Goal: Task Accomplishment & Management: Complete application form

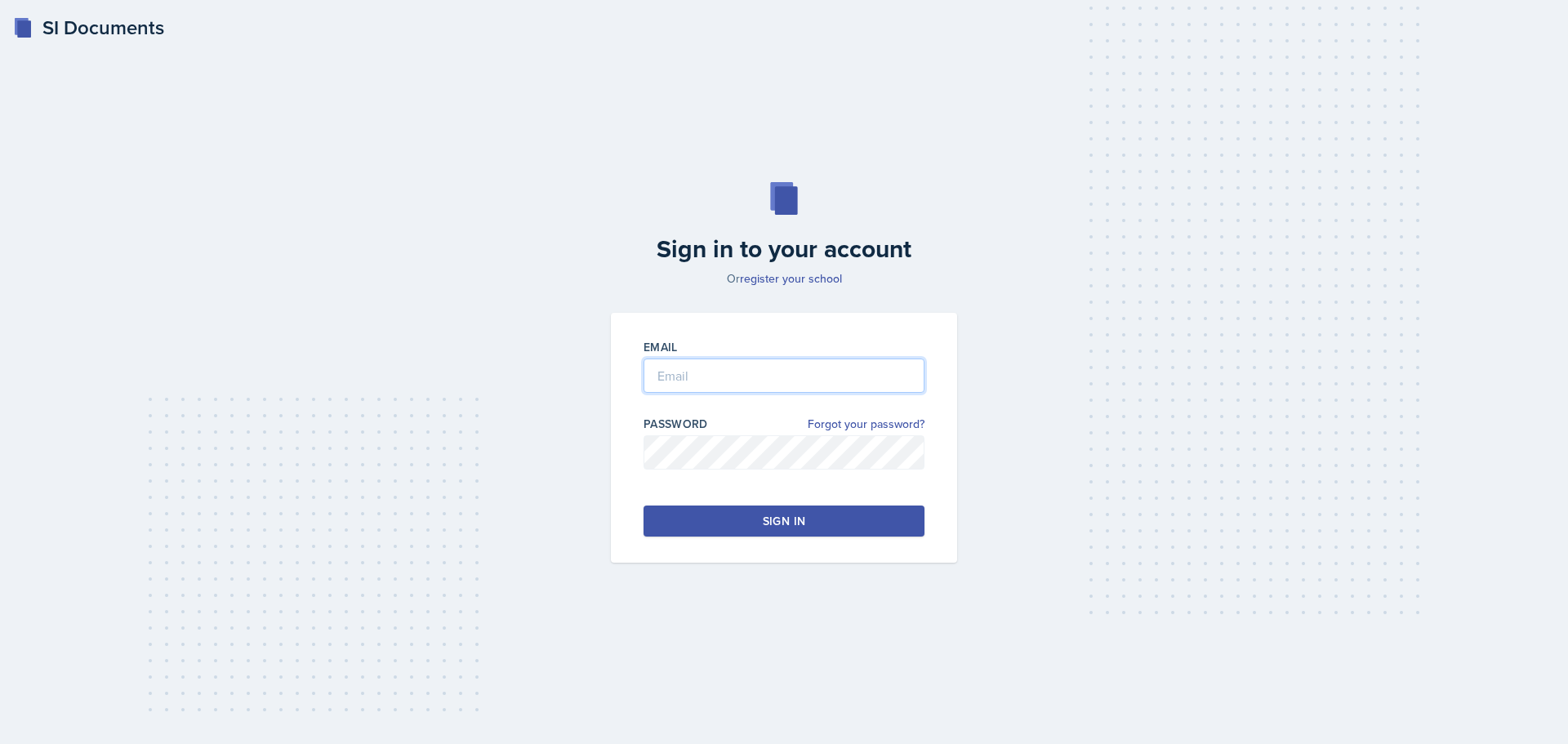
click at [725, 365] on input "email" at bounding box center [783, 376] width 281 height 35
type input "[EMAIL_ADDRESS][DOMAIN_NAME]"
click at [705, 432] on label "Password" at bounding box center [675, 424] width 64 height 16
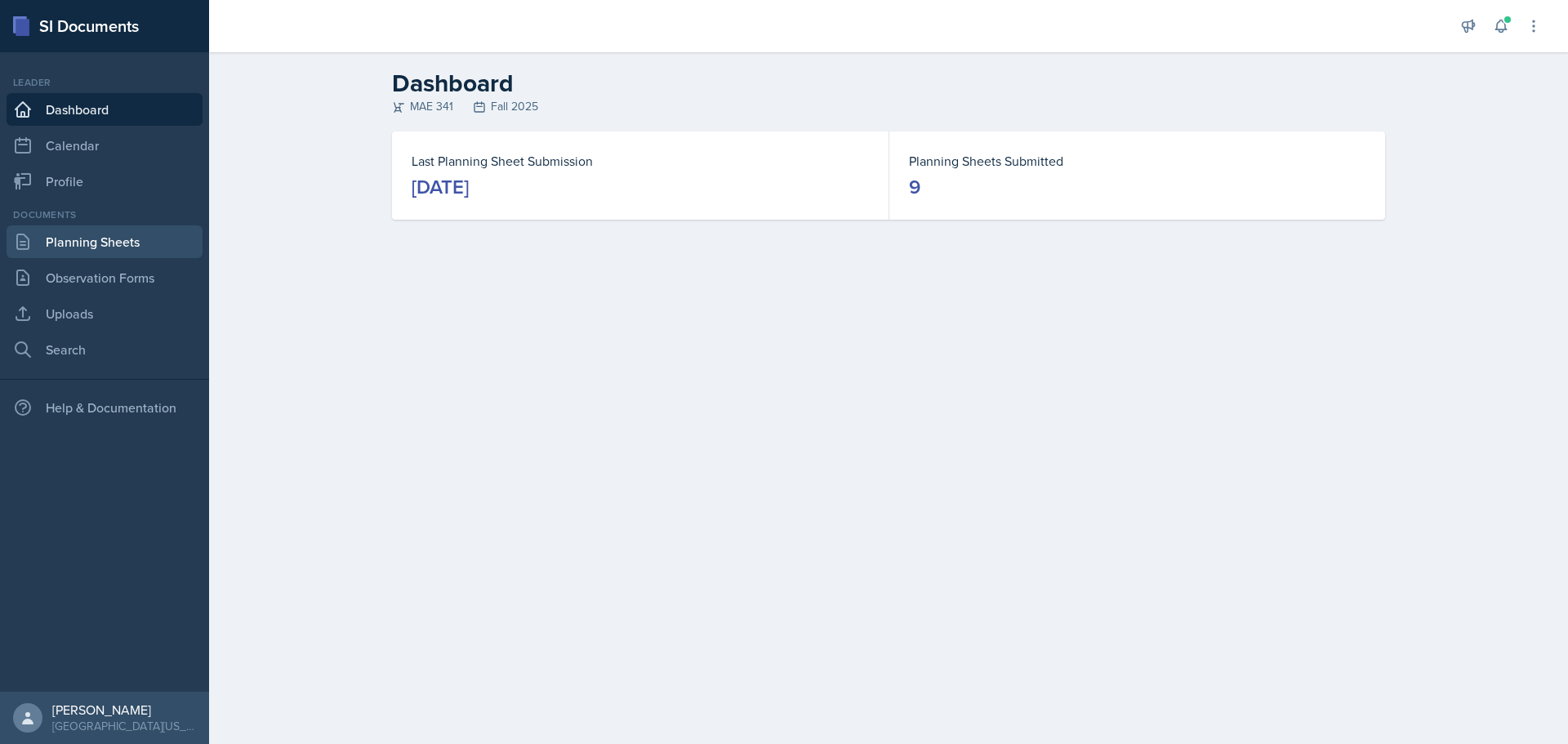
click at [95, 244] on link "Planning Sheets" at bounding box center [105, 242] width 196 height 33
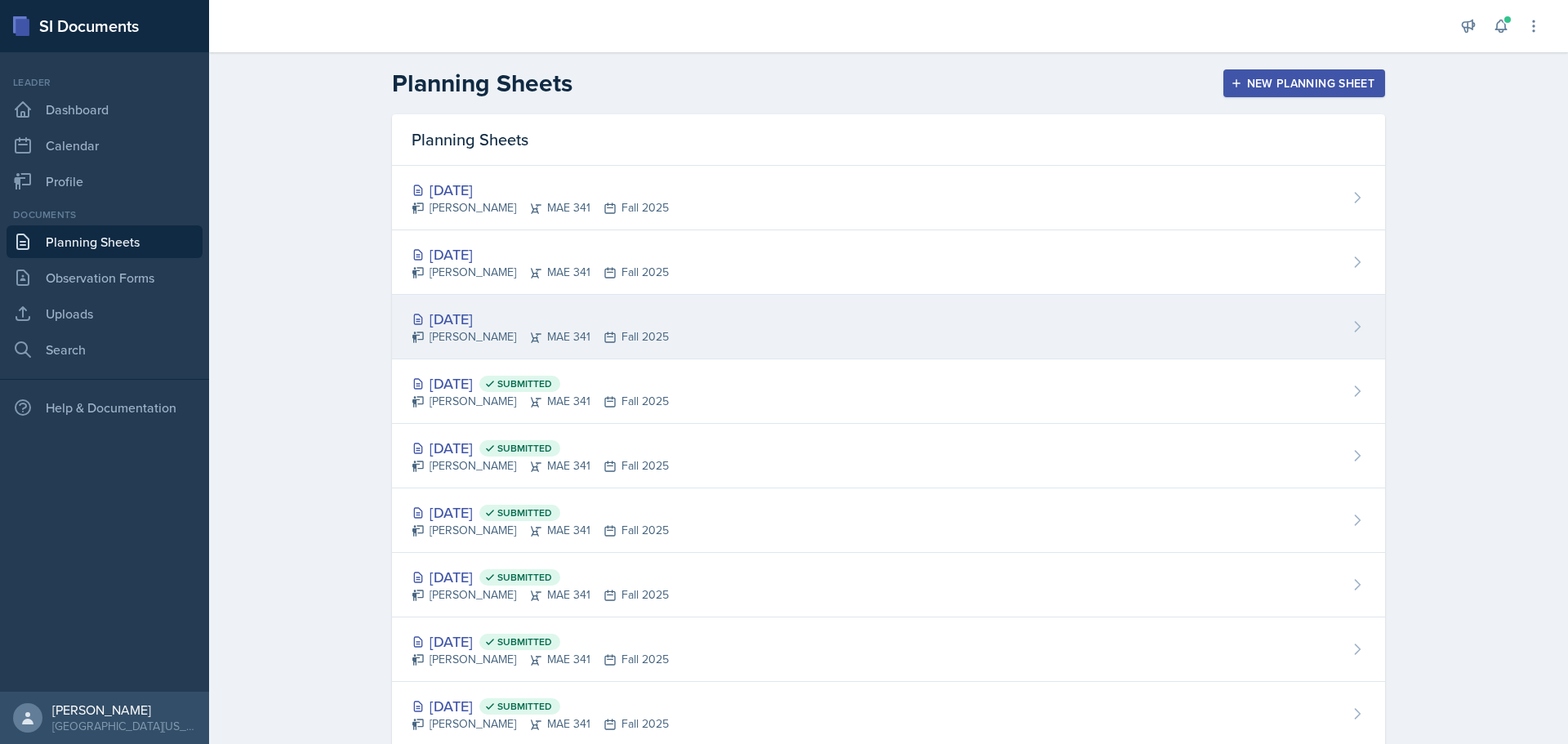
click at [1226, 315] on div "[DATE] [PERSON_NAME] MAE 341 Fall 2025" at bounding box center [889, 327] width 993 height 64
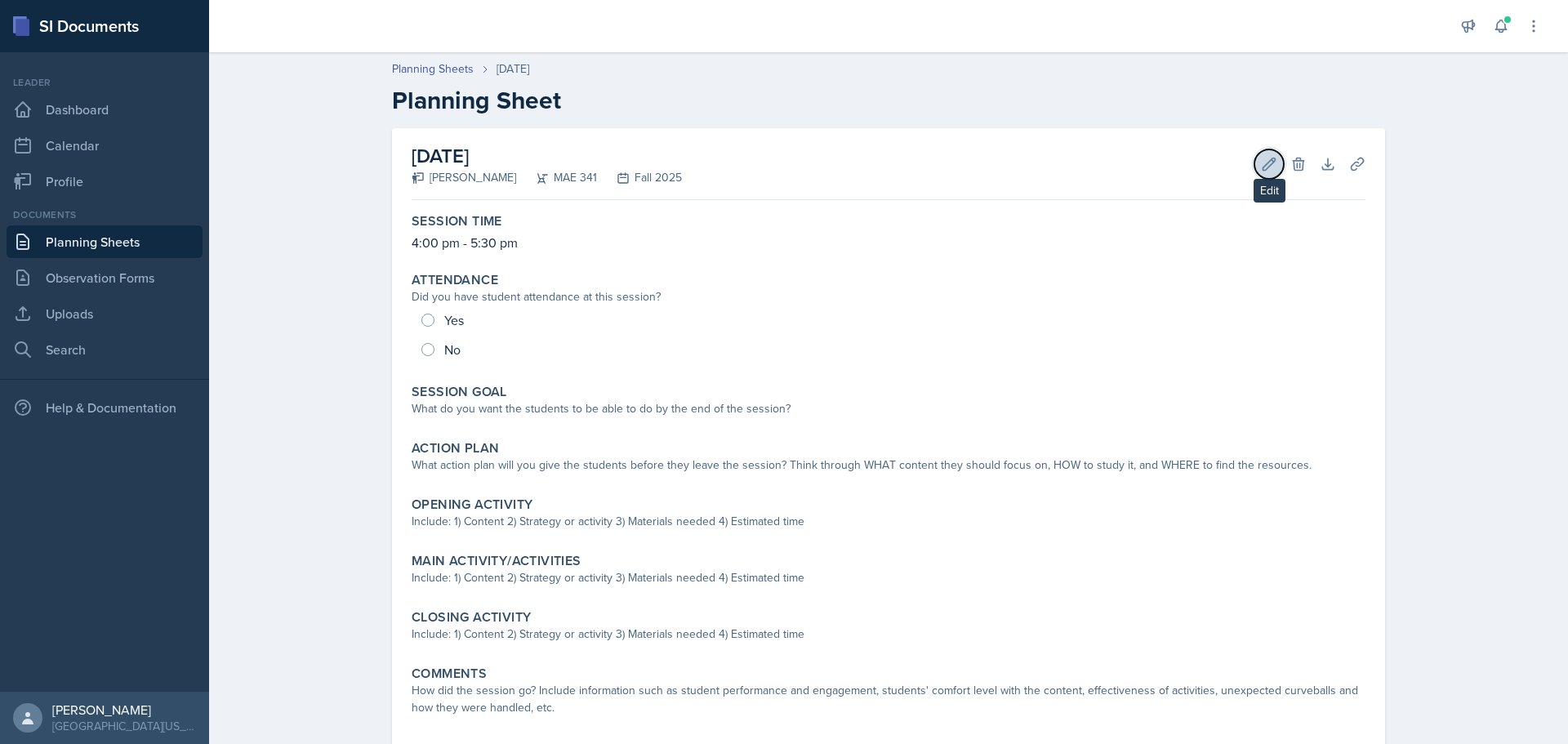
click at [1261, 169] on icon at bounding box center [1269, 164] width 16 height 16
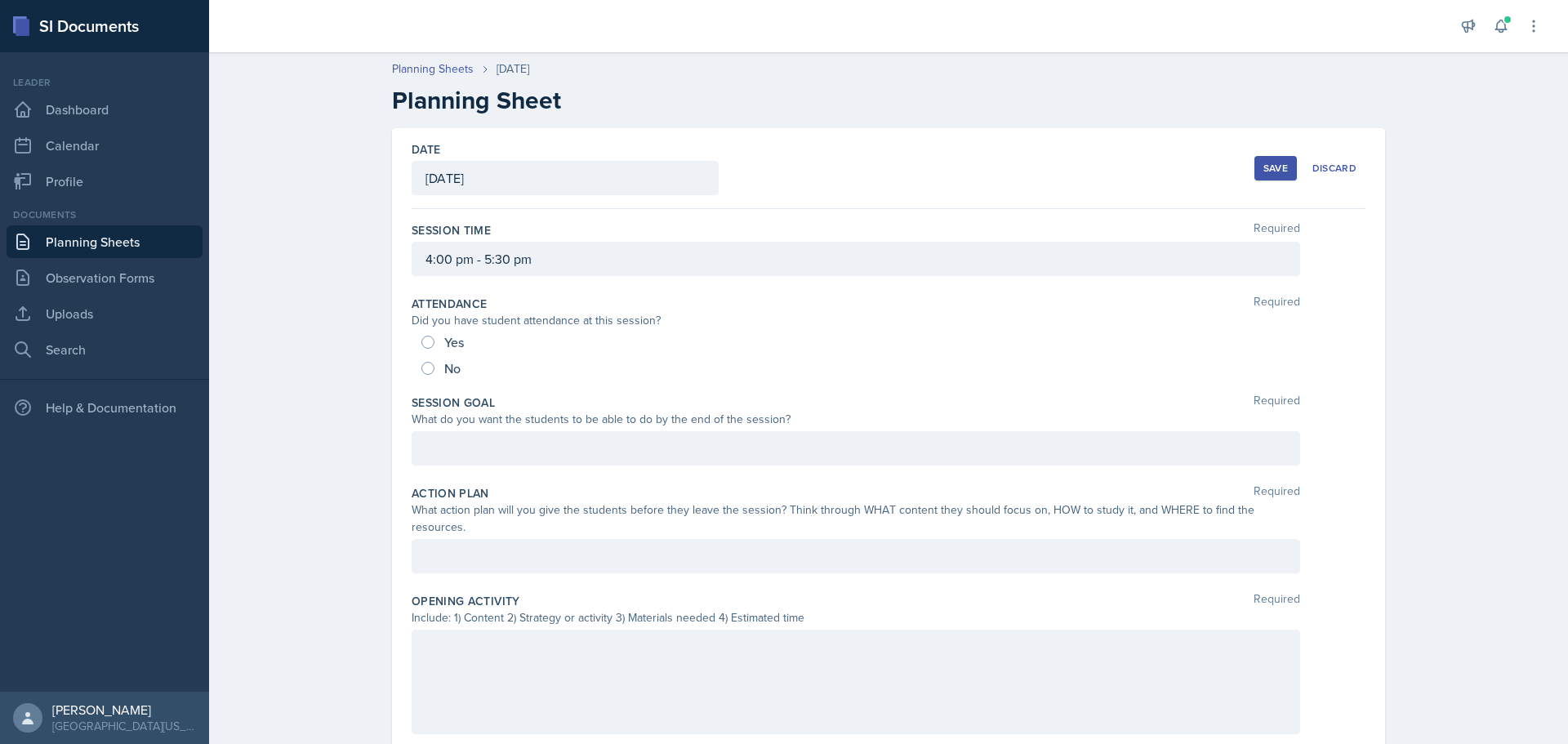
click at [449, 339] on span "Yes" at bounding box center [455, 343] width 20 height 16
click at [435, 339] on input "Yes" at bounding box center [428, 343] width 13 height 13
radio input "true"
click at [496, 447] on div at bounding box center [856, 449] width 889 height 35
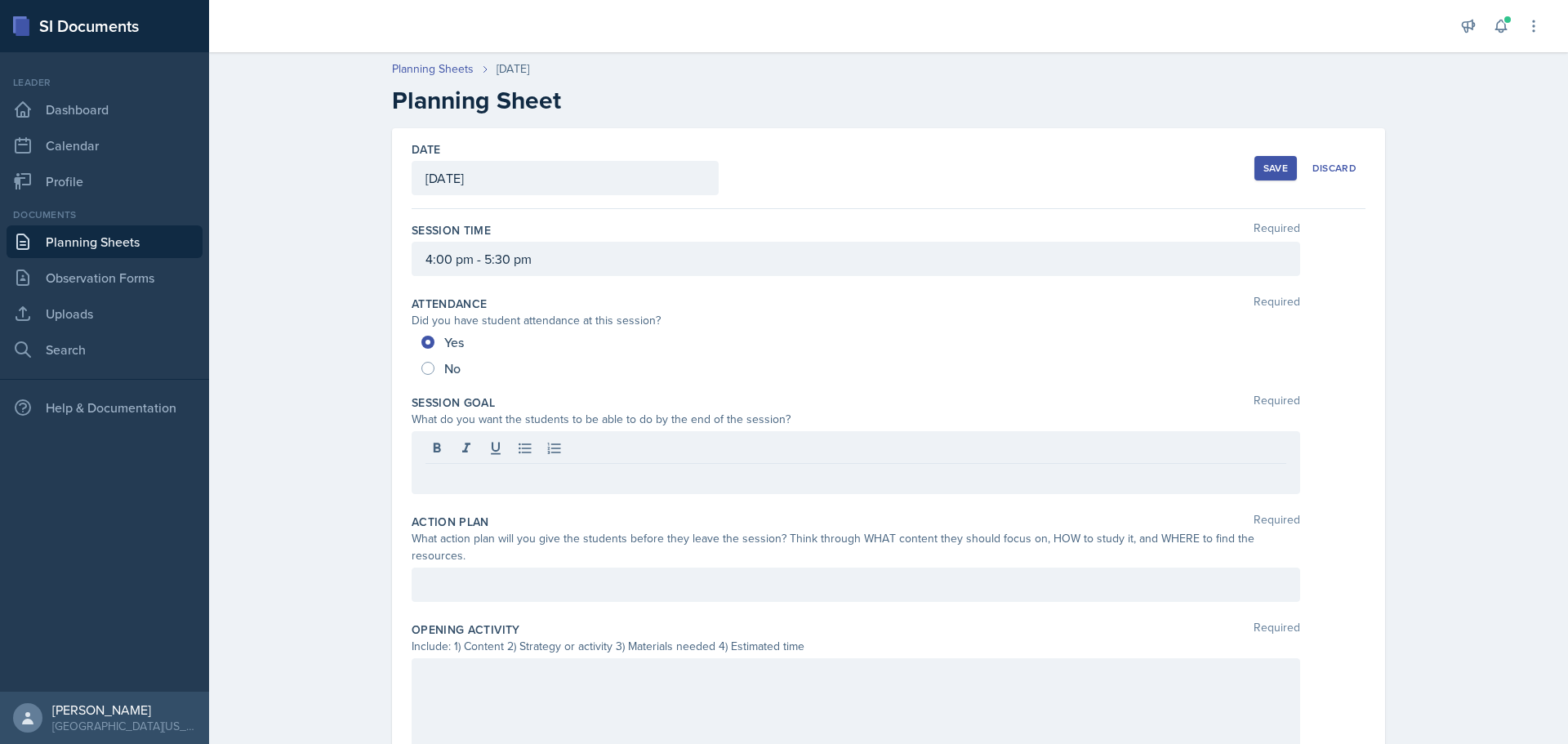
drag, startPoint x: 497, startPoint y: 447, endPoint x: 455, endPoint y: 478, distance: 52.2
click at [451, 472] on p at bounding box center [856, 477] width 861 height 20
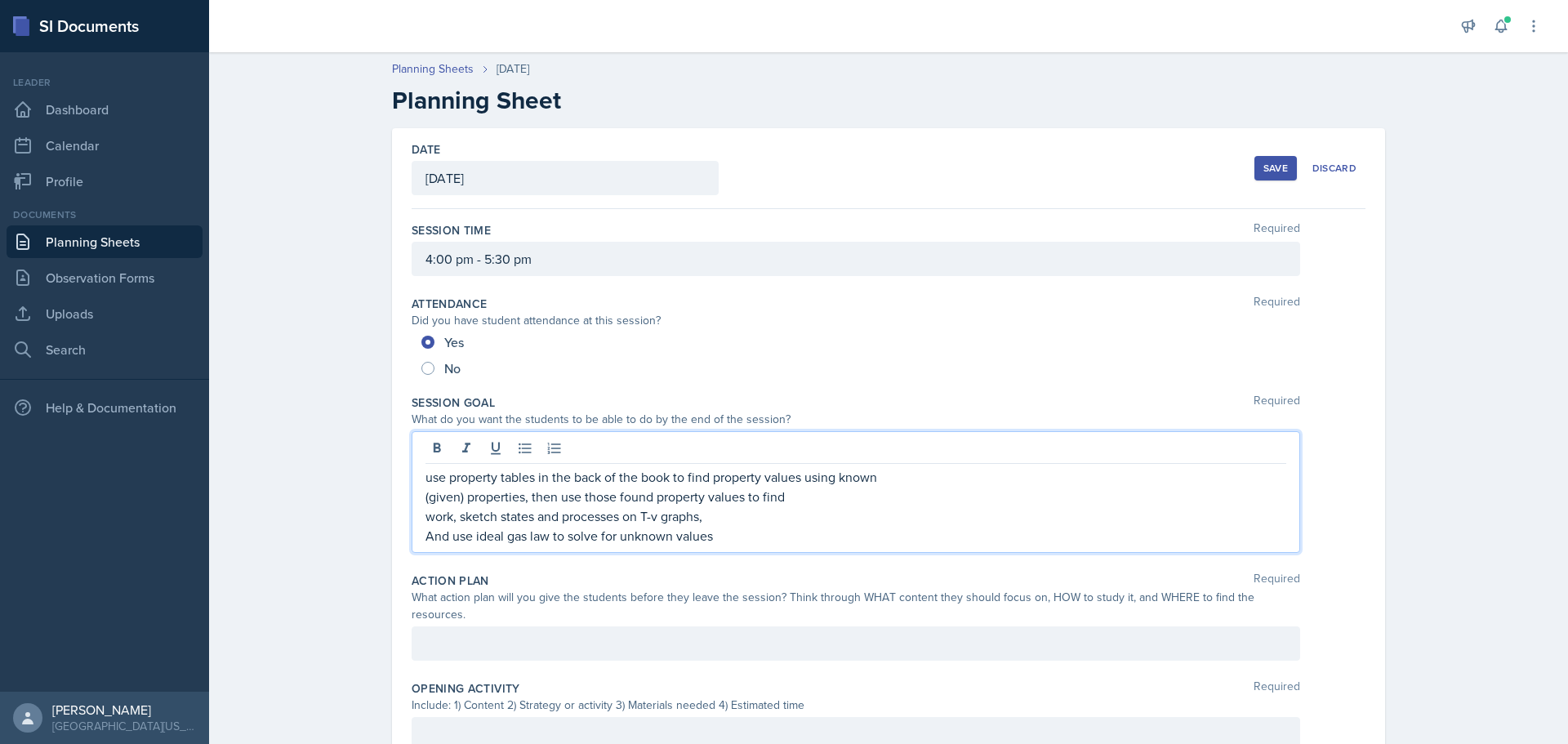
drag, startPoint x: 442, startPoint y: 482, endPoint x: 456, endPoint y: 478, distance: 14.6
click at [443, 482] on p "use property tables in the back of the book to find property values using known" at bounding box center [856, 477] width 861 height 20
click at [528, 473] on p "use given property tables in the back of the book to find property values using…" at bounding box center [856, 477] width 861 height 20
drag, startPoint x: 520, startPoint y: 501, endPoint x: 896, endPoint y: 481, distance: 376.5
click at [896, 481] on div "use given properties to find unknown properties from tables in the back of the …" at bounding box center [856, 506] width 861 height 78
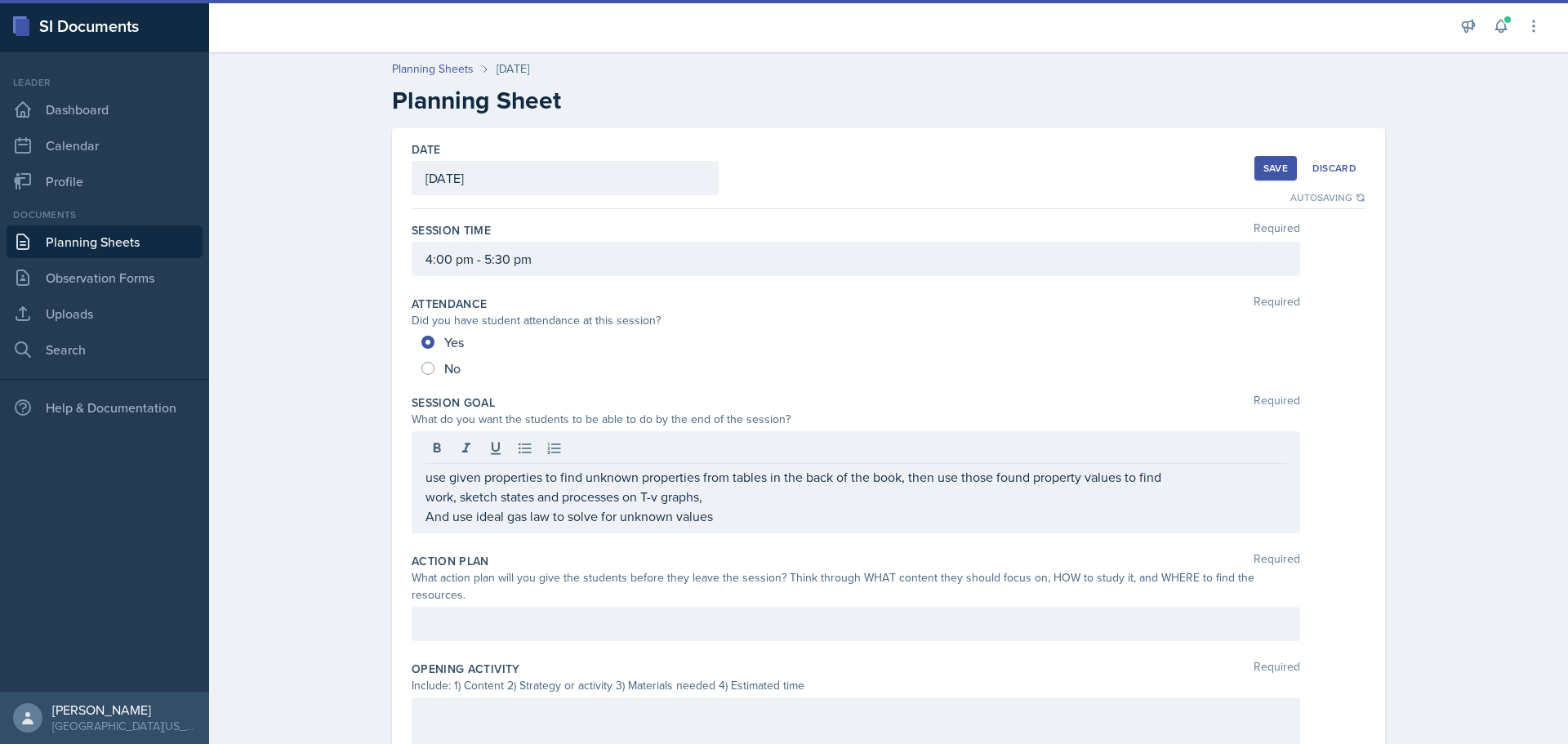
drag, startPoint x: 420, startPoint y: 499, endPoint x: 442, endPoint y: 479, distance: 29.7
click at [426, 499] on p "work, sketch states and processes on T-v graphs," at bounding box center [856, 497] width 861 height 20
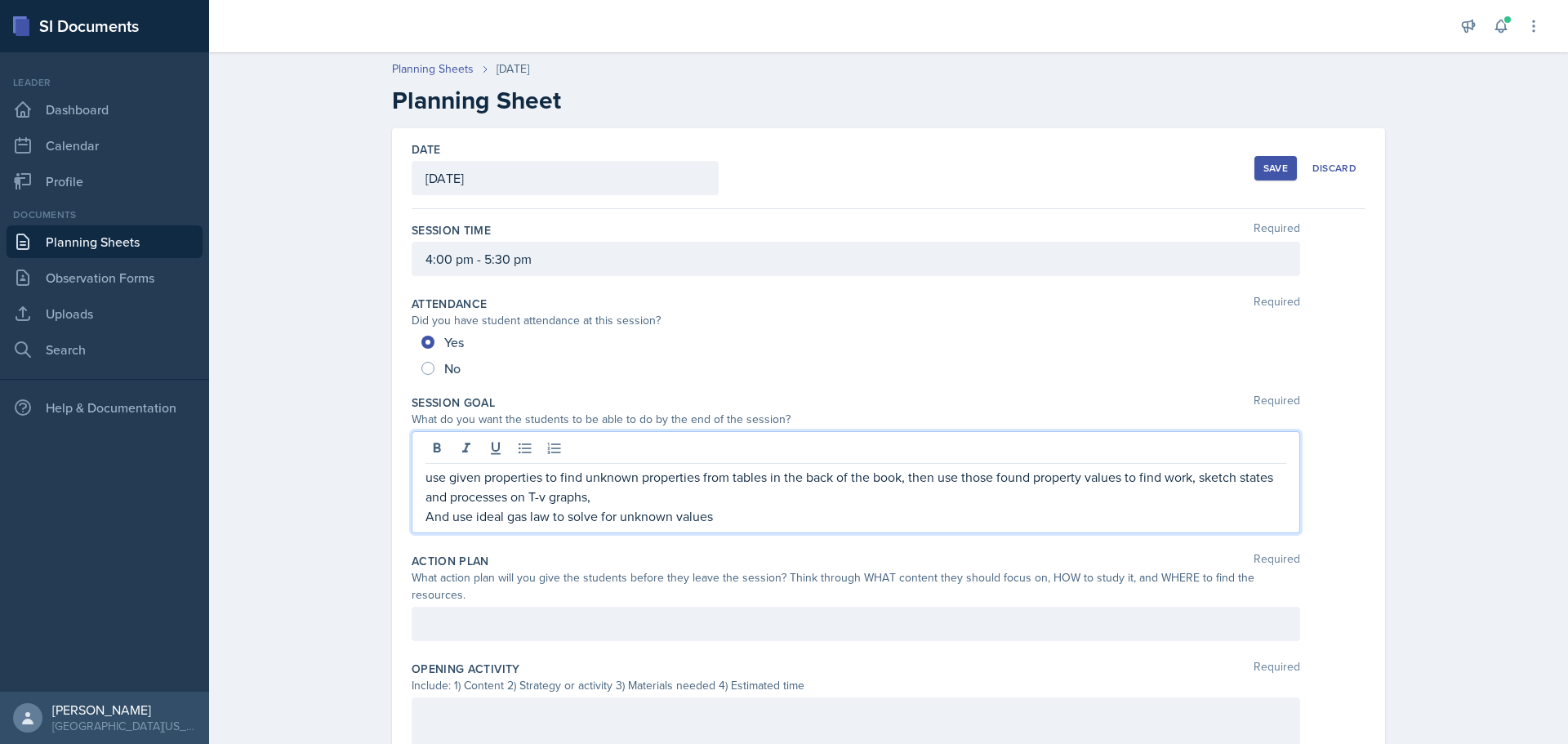
click at [426, 517] on p "And use ideal gas law to solve for unknown values" at bounding box center [856, 517] width 861 height 20
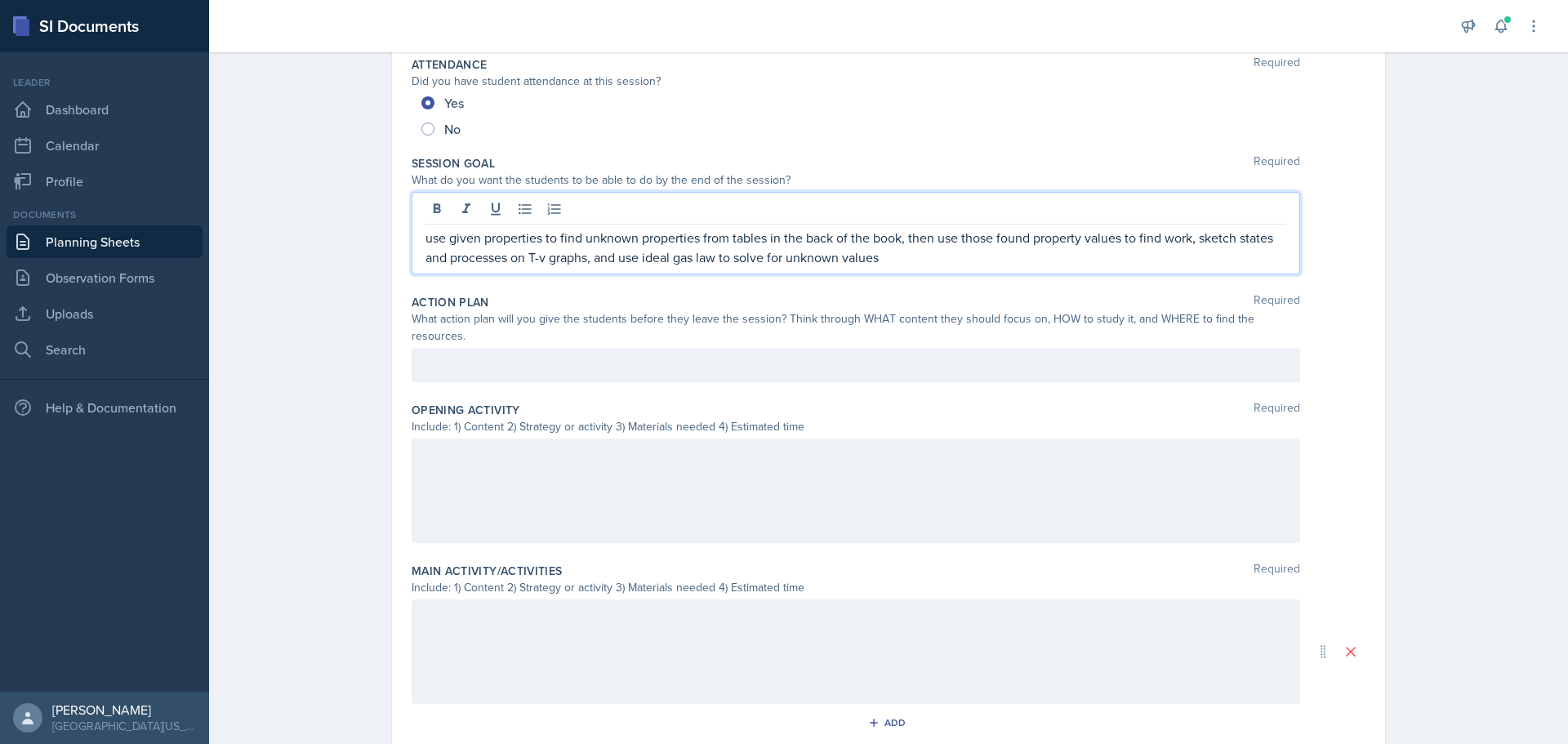
scroll to position [246, 0]
click at [620, 443] on div at bounding box center [856, 485] width 889 height 105
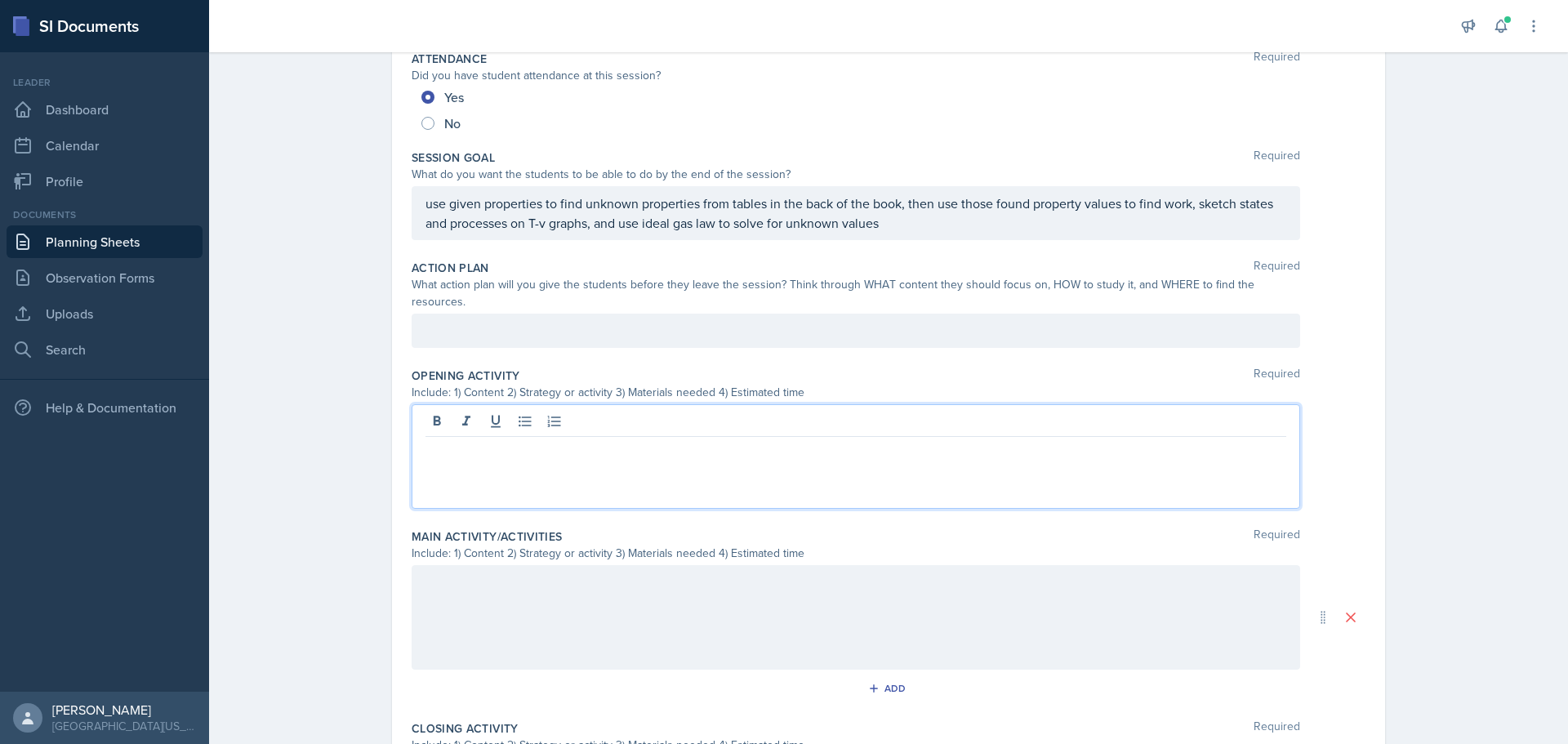
scroll to position [274, 0]
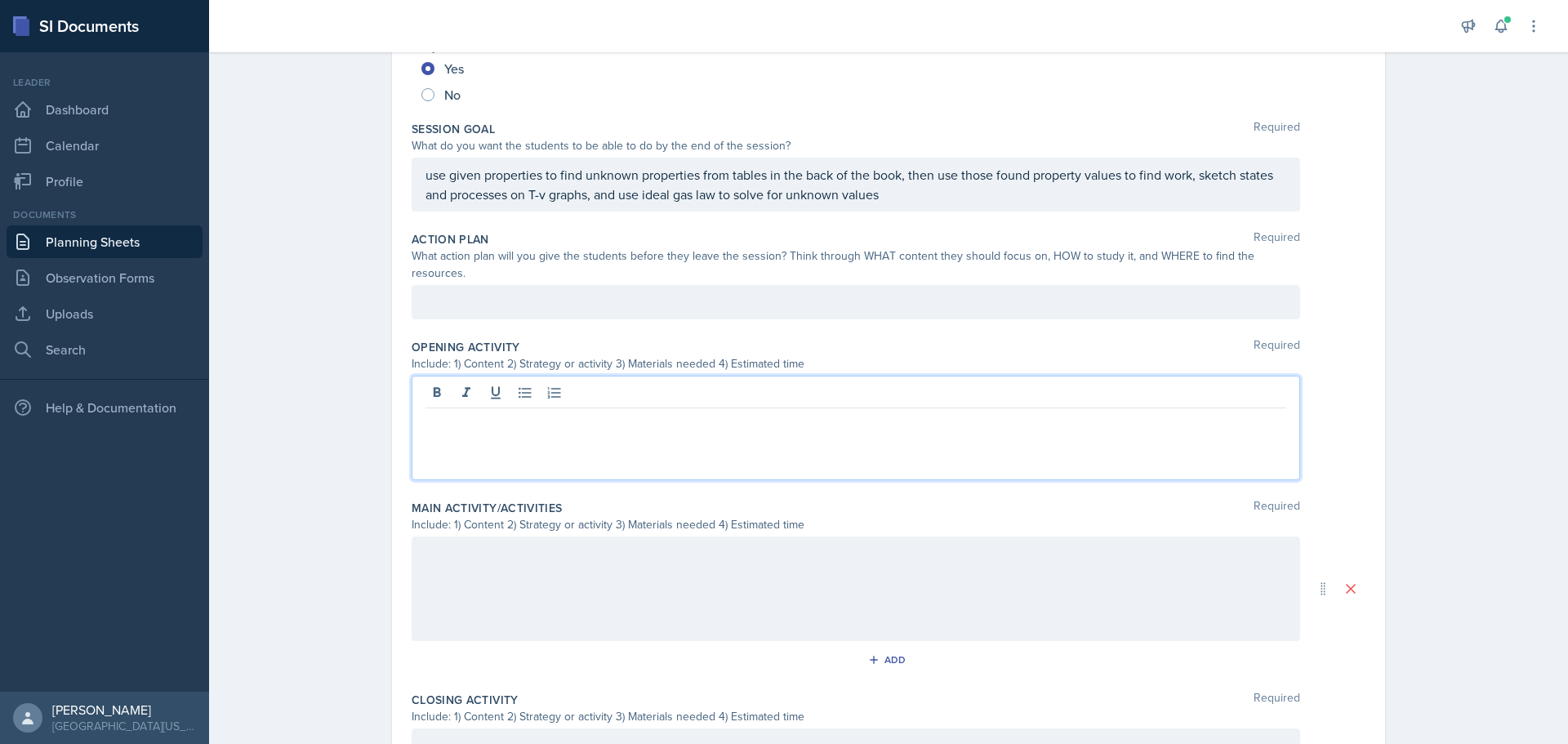
drag, startPoint x: 620, startPoint y: 443, endPoint x: 502, endPoint y: 396, distance: 127.0
click at [502, 412] on p at bounding box center [856, 422] width 861 height 20
click at [426, 432] on p "T-v (Temperature-specific volume) graph" at bounding box center [856, 442] width 861 height 20
click at [915, 412] on p "Label important regions/areas of a blank T-v (Temperature-specific volume) graph" at bounding box center [856, 422] width 861 height 20
click at [613, 576] on div at bounding box center [856, 589] width 889 height 105
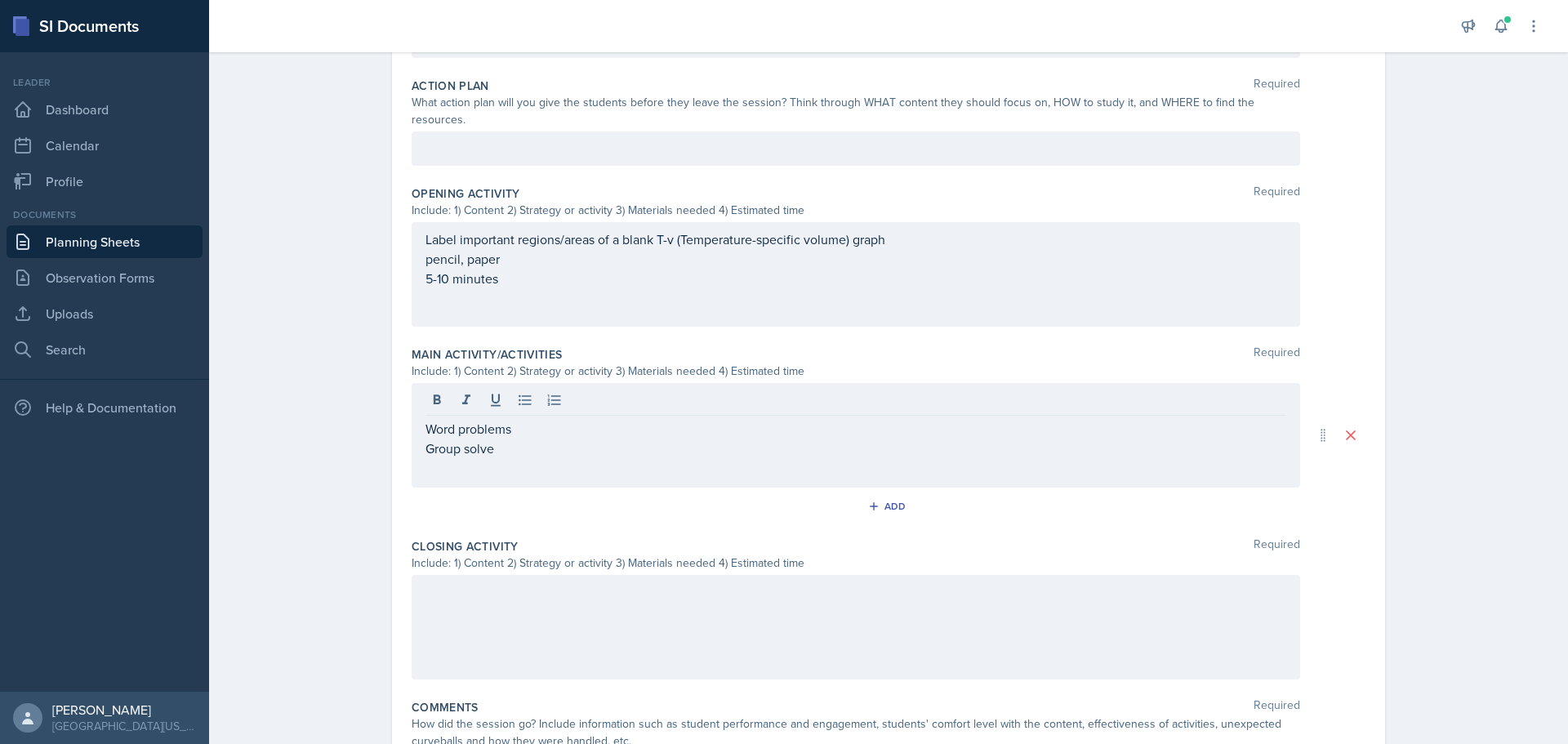
scroll to position [466, 0]
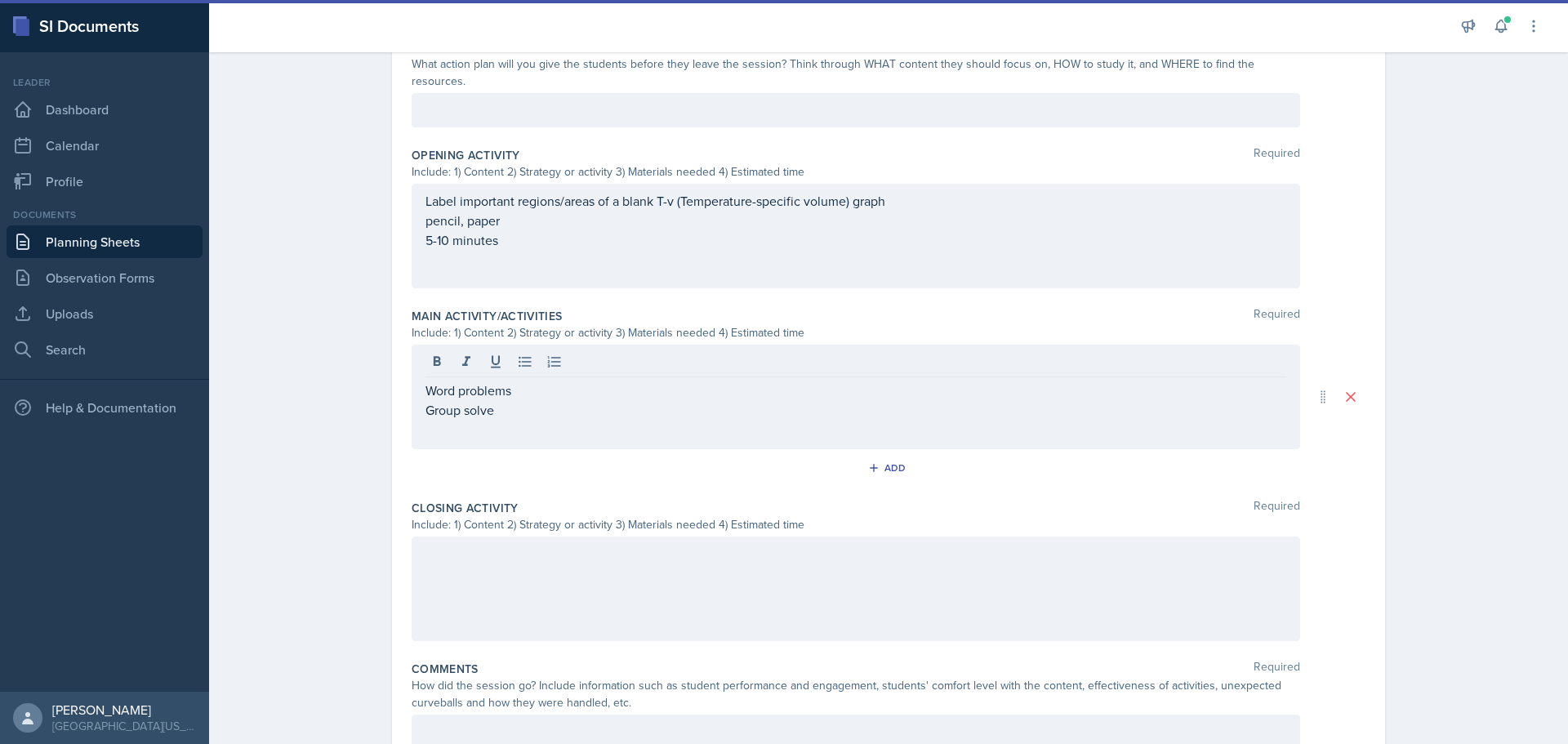
click at [475, 420] on p at bounding box center [856, 430] width 861 height 20
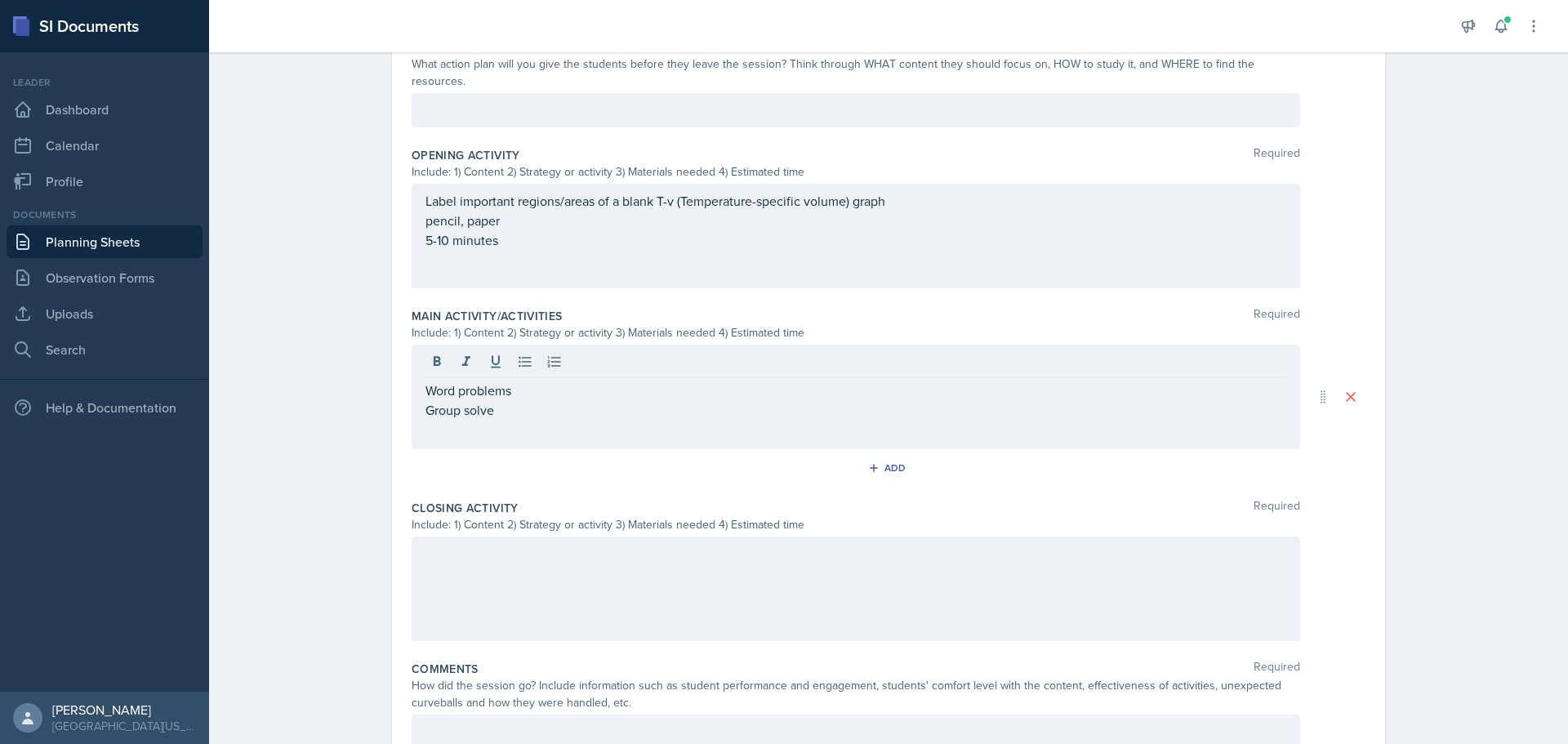
click at [548, 420] on p at bounding box center [856, 430] width 861 height 20
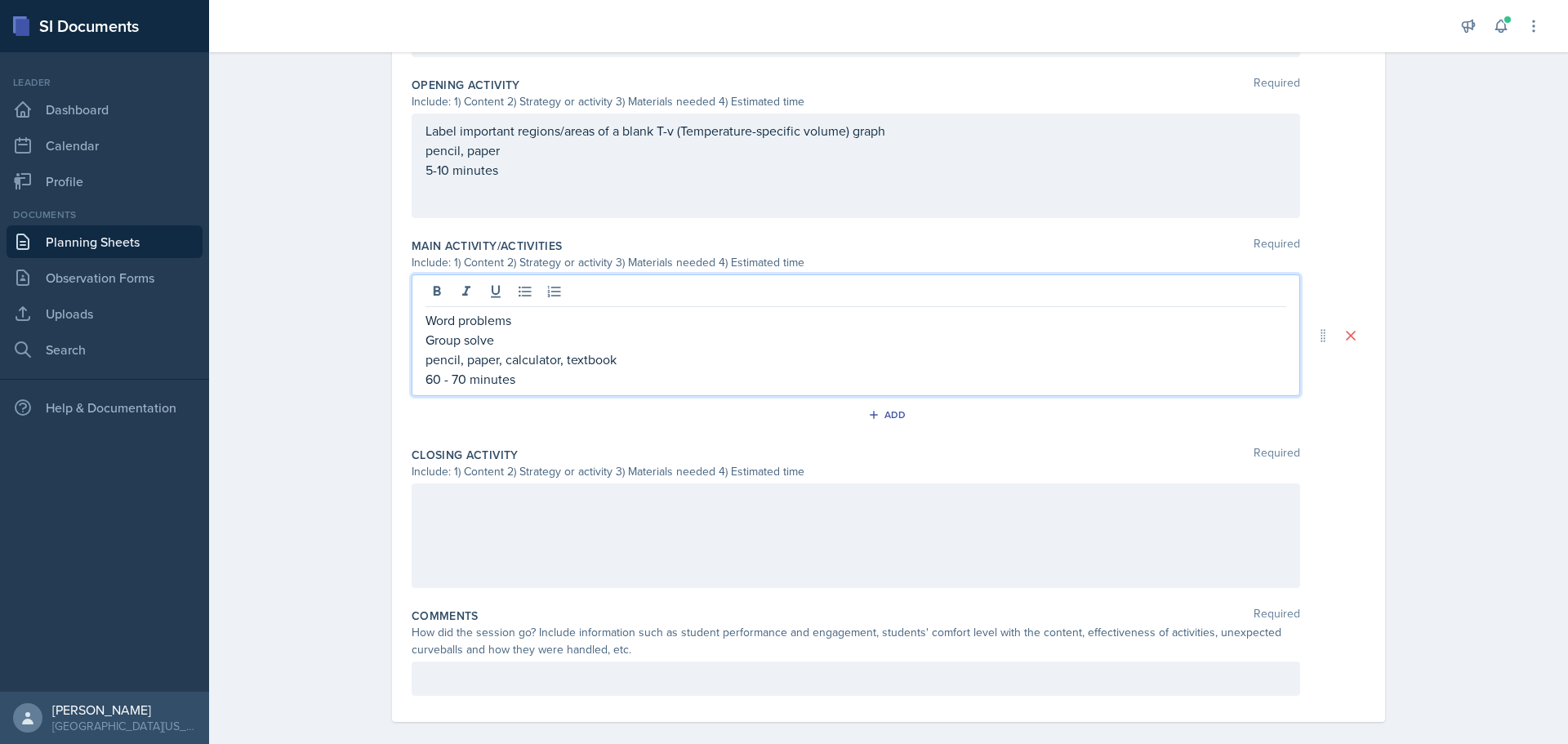
click at [531, 662] on div at bounding box center [856, 679] width 889 height 35
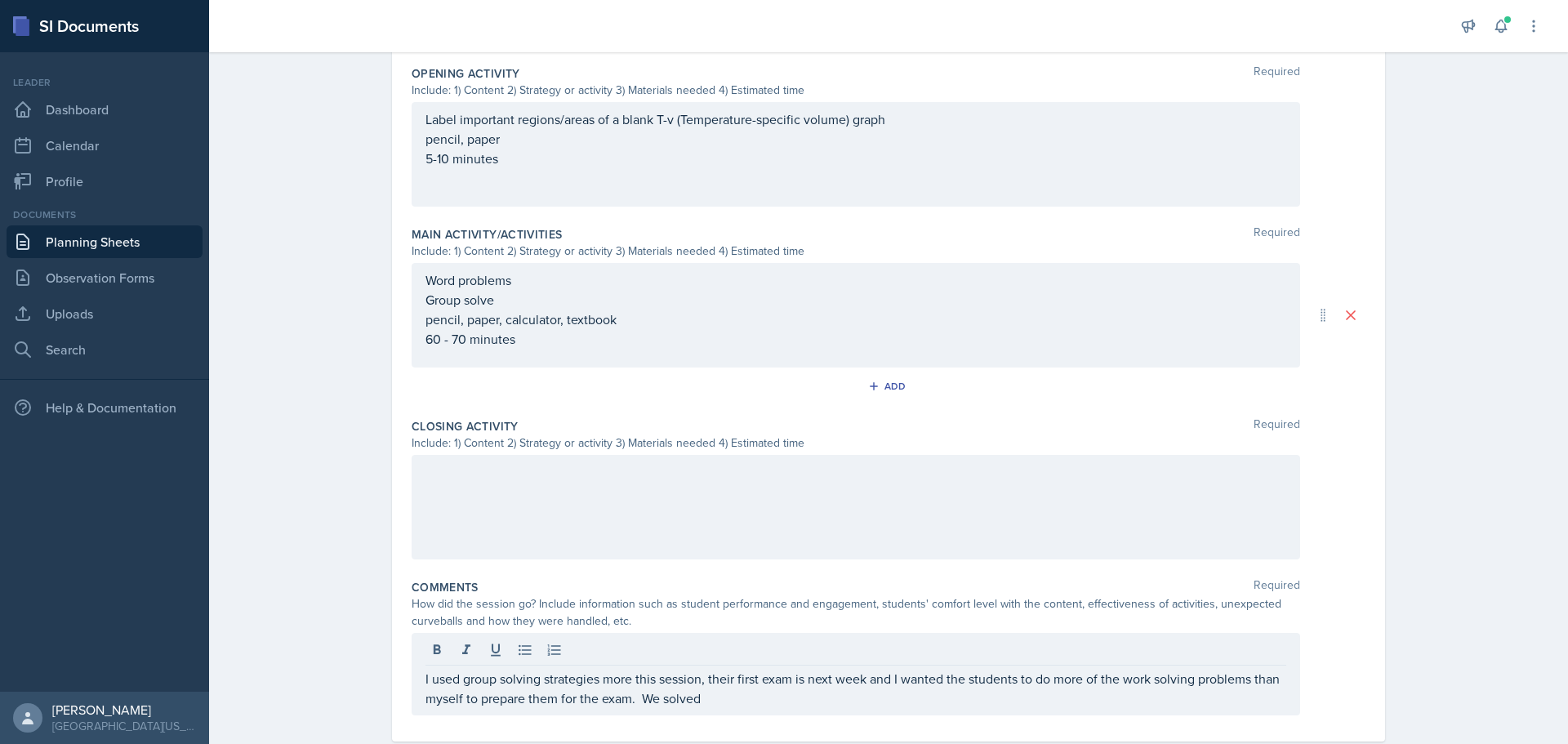
drag, startPoint x: 776, startPoint y: 684, endPoint x: 787, endPoint y: 681, distance: 11.4
click at [776, 684] on p "I used group solving strategies more this session, their first exam is next wee…" at bounding box center [856, 689] width 861 height 40
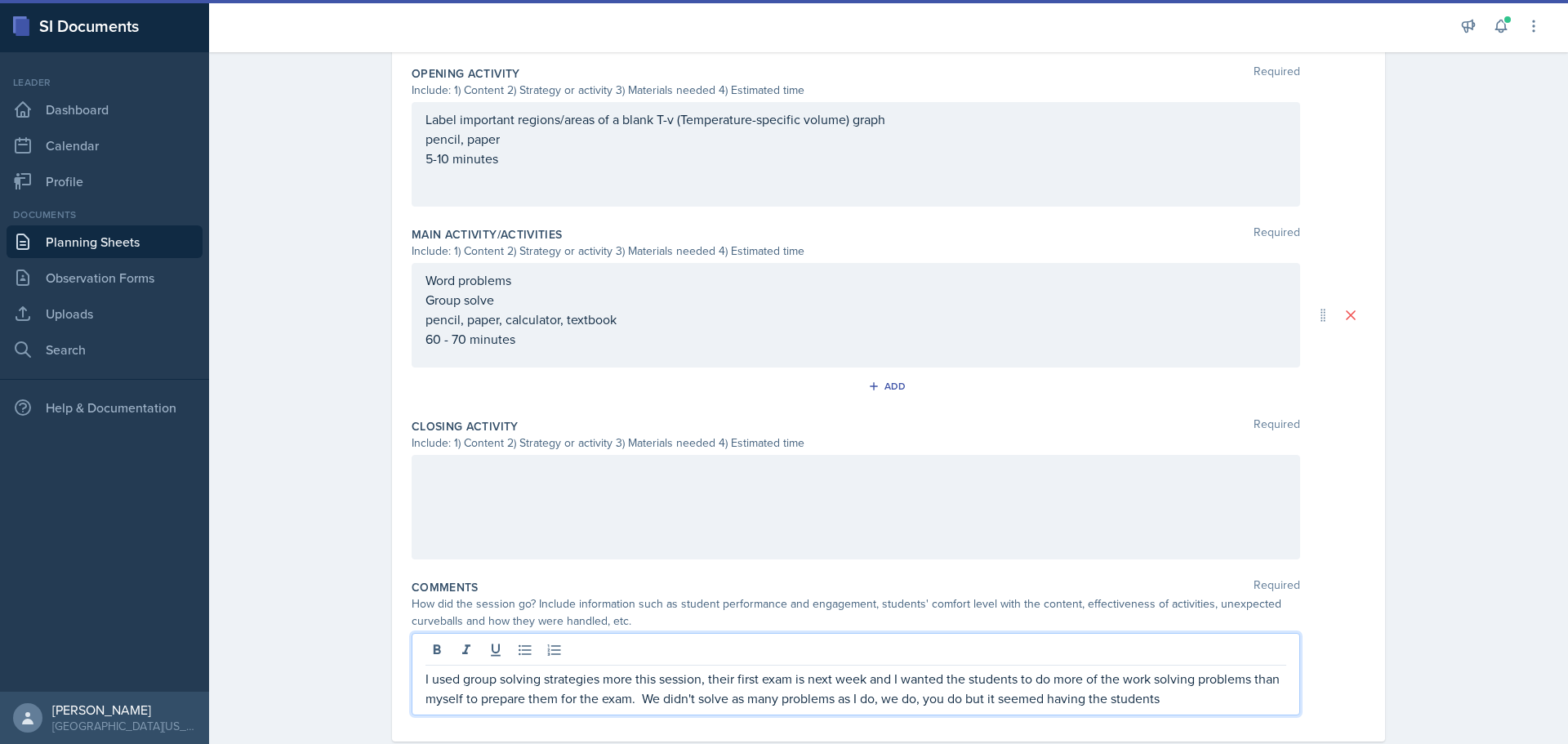
click at [1207, 683] on p "I used group solving strategies more this session, their first exam is next wee…" at bounding box center [856, 689] width 861 height 40
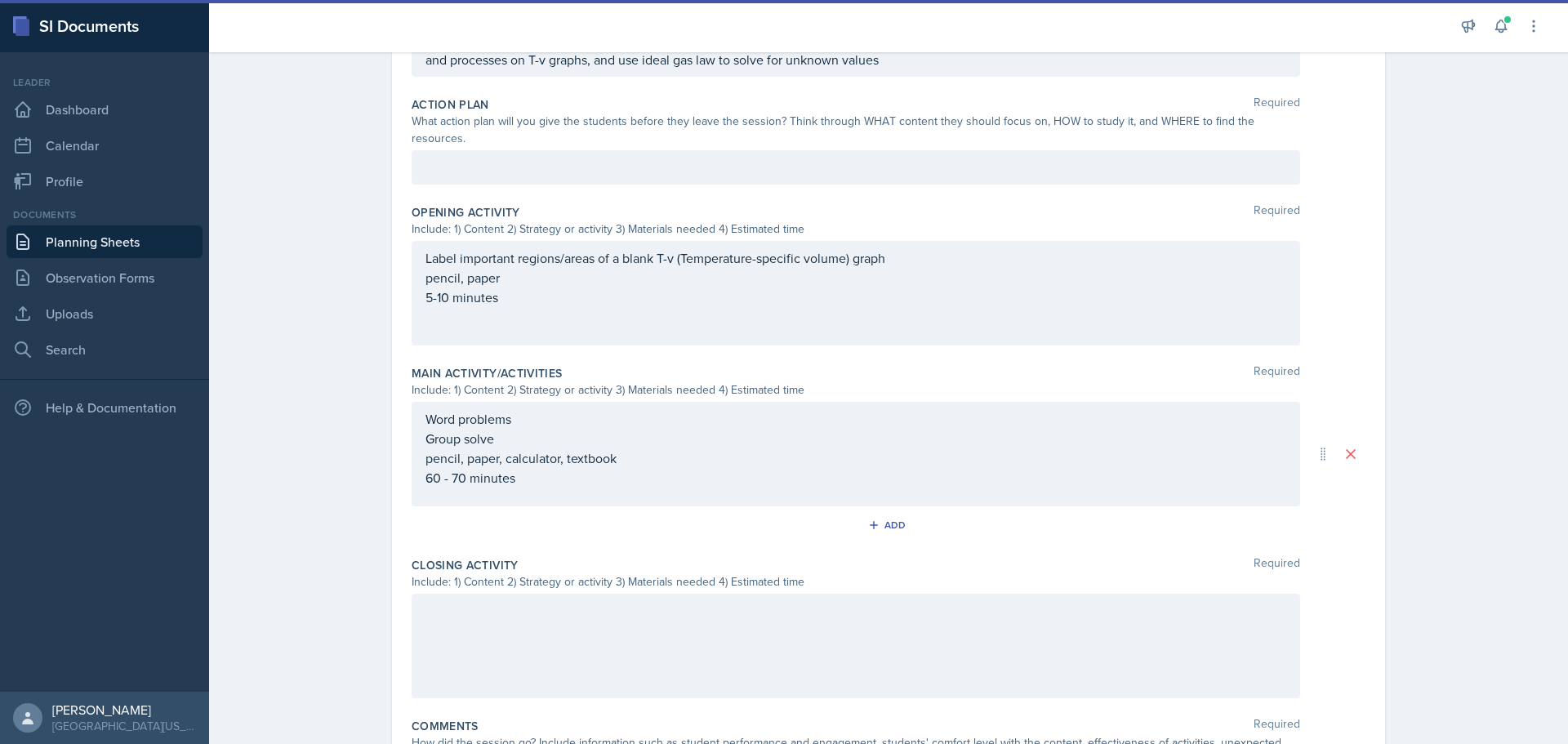
scroll to position [163, 0]
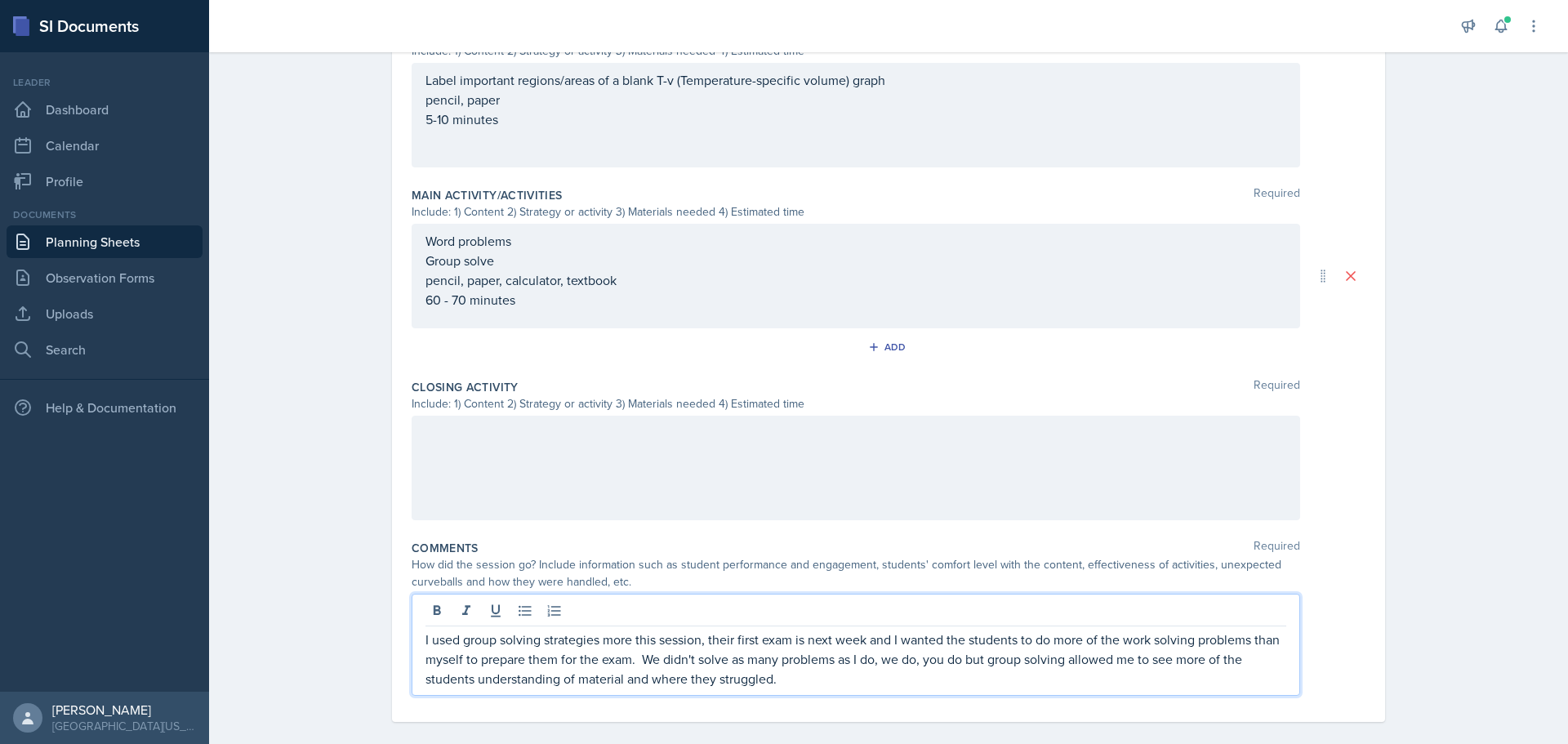
click at [581, 430] on div at bounding box center [856, 468] width 889 height 105
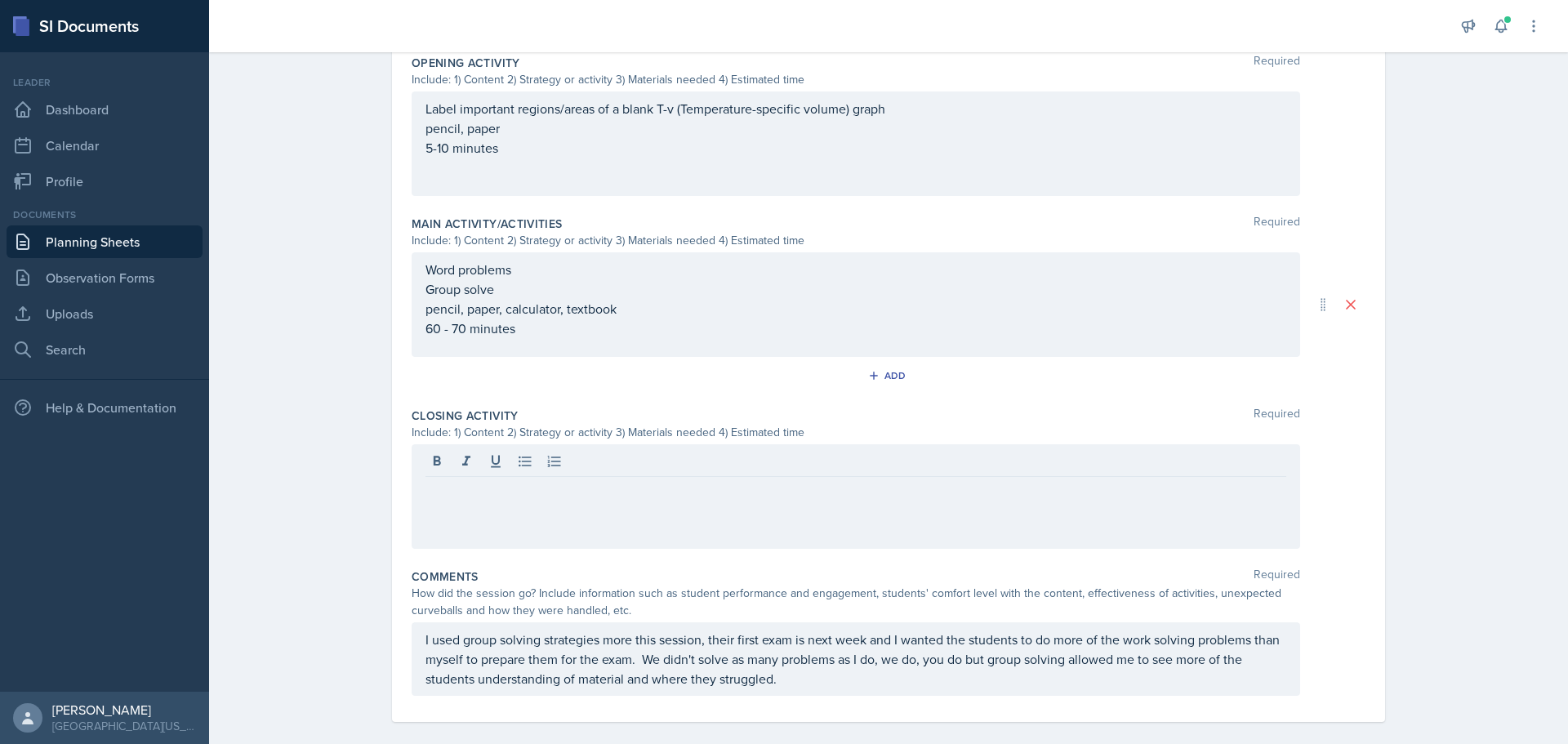
drag, startPoint x: 581, startPoint y: 430, endPoint x: 519, endPoint y: 462, distance: 69.8
click at [518, 462] on div at bounding box center [856, 497] width 889 height 105
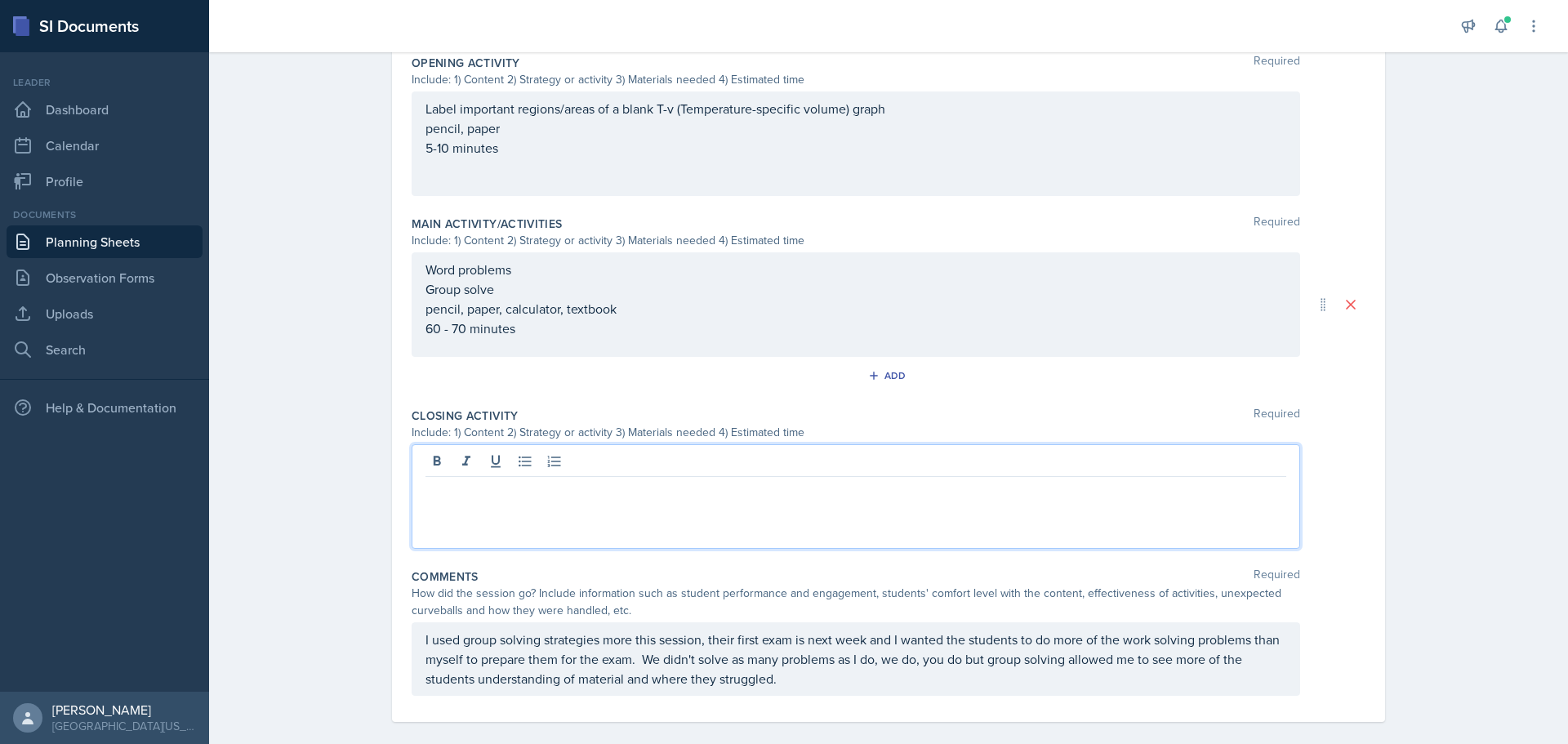
paste div
click at [426, 480] on p "Concerns with Chapter 3 material? Formula sheet equations, any problems using p…" at bounding box center [856, 490] width 861 height 20
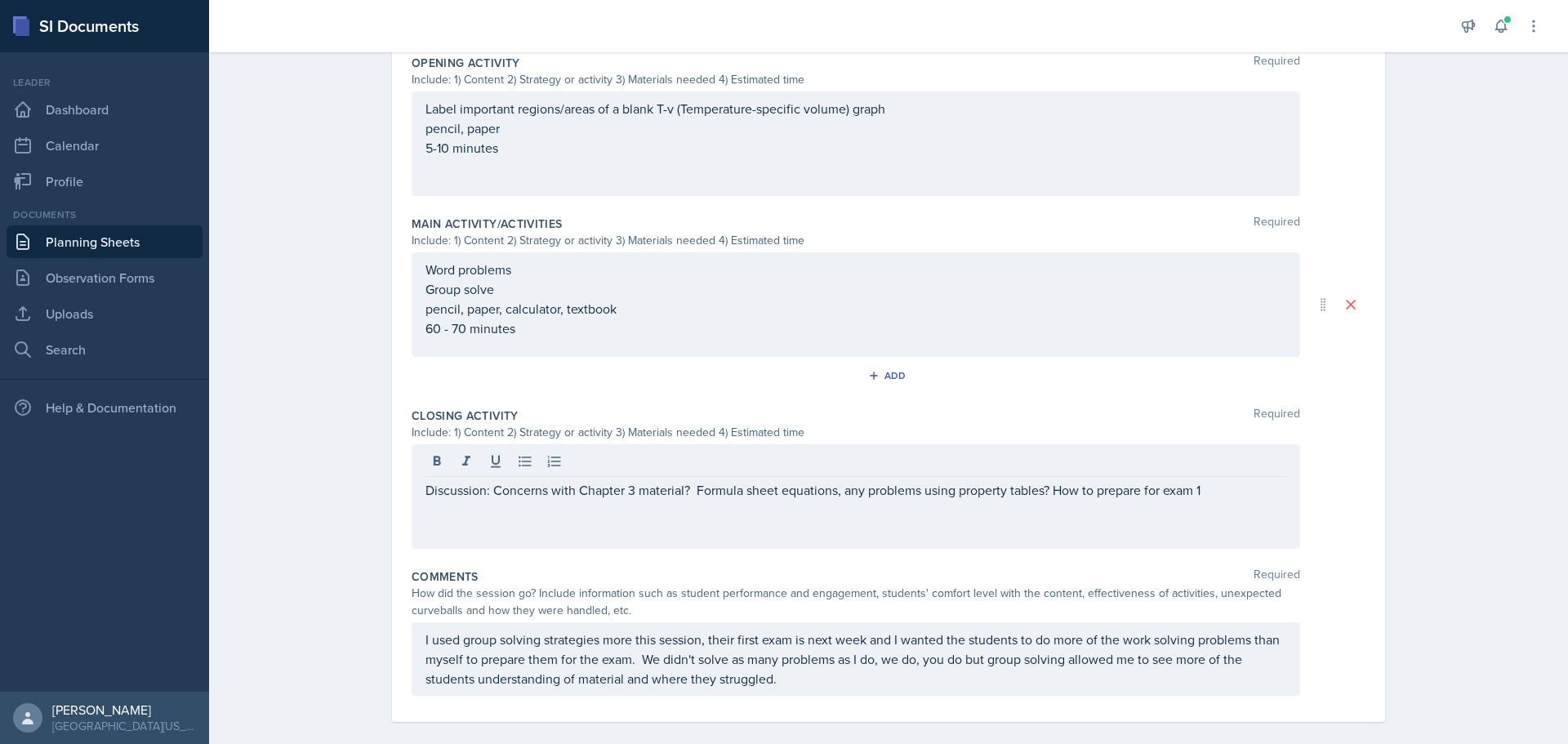
click at [1210, 480] on p "Discussion: Concerns with Chapter 3 material? Formula sheet equations, any prob…" at bounding box center [856, 490] width 861 height 20
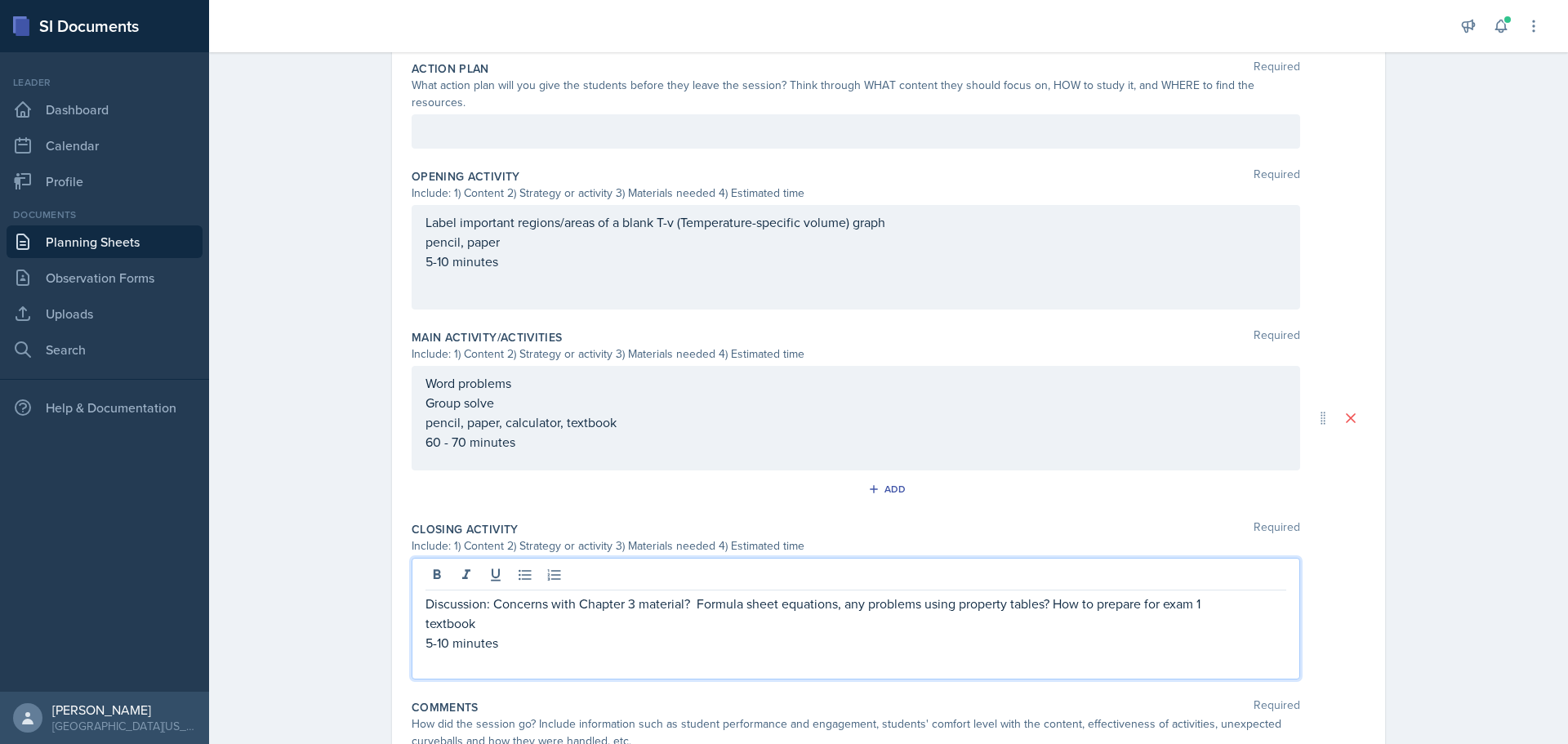
scroll to position [476, 0]
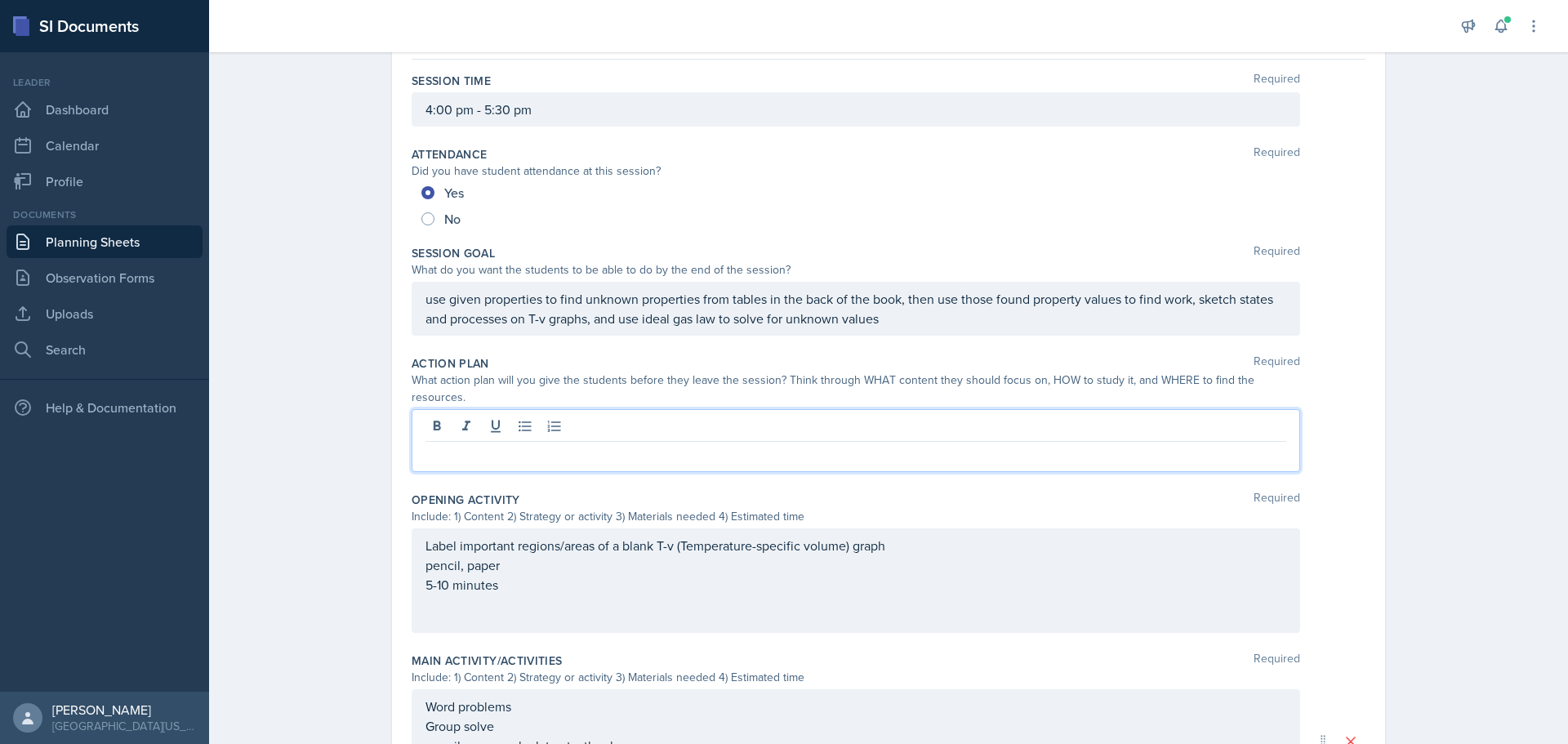
click at [634, 445] on p at bounding box center [856, 455] width 861 height 20
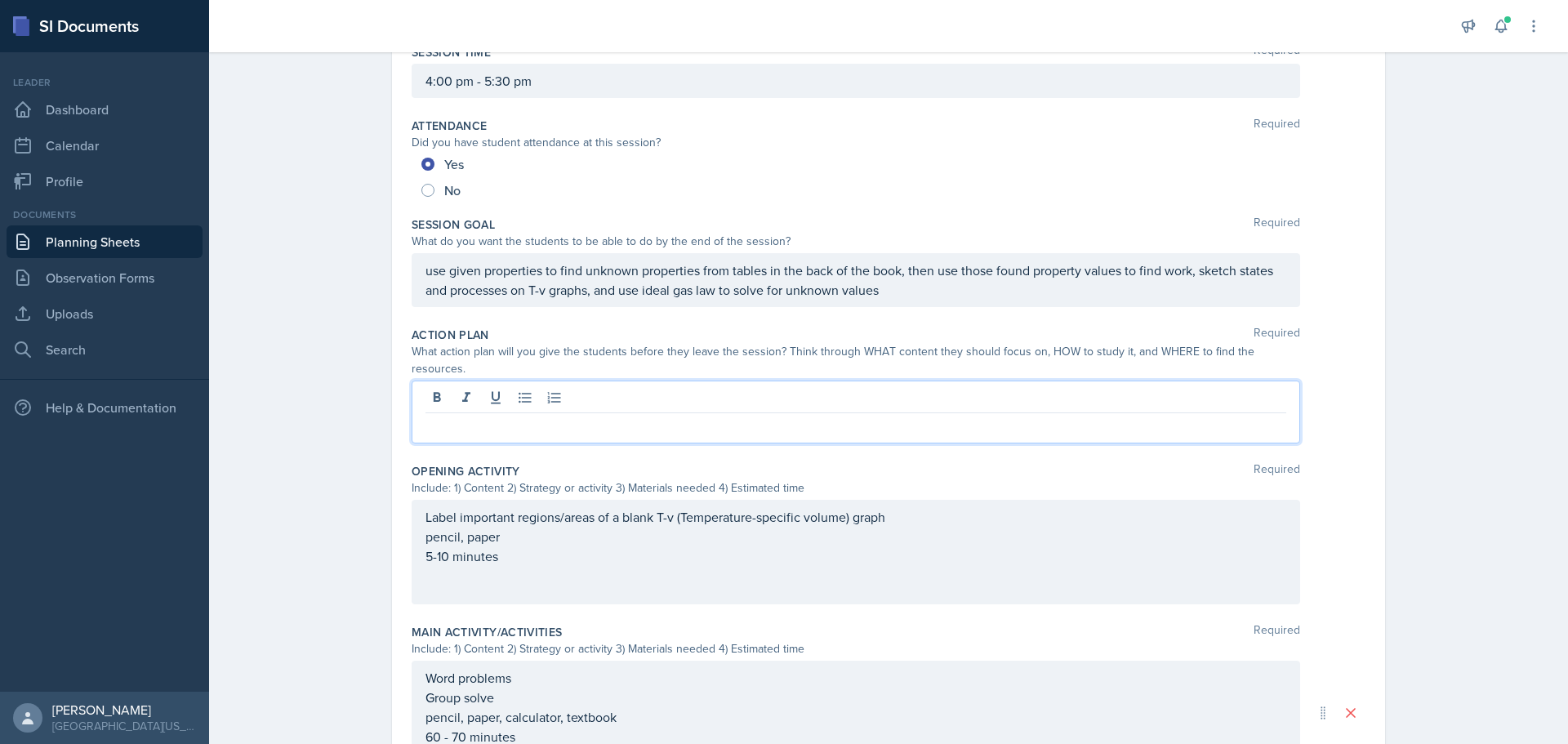
click at [510, 417] on p at bounding box center [856, 427] width 861 height 20
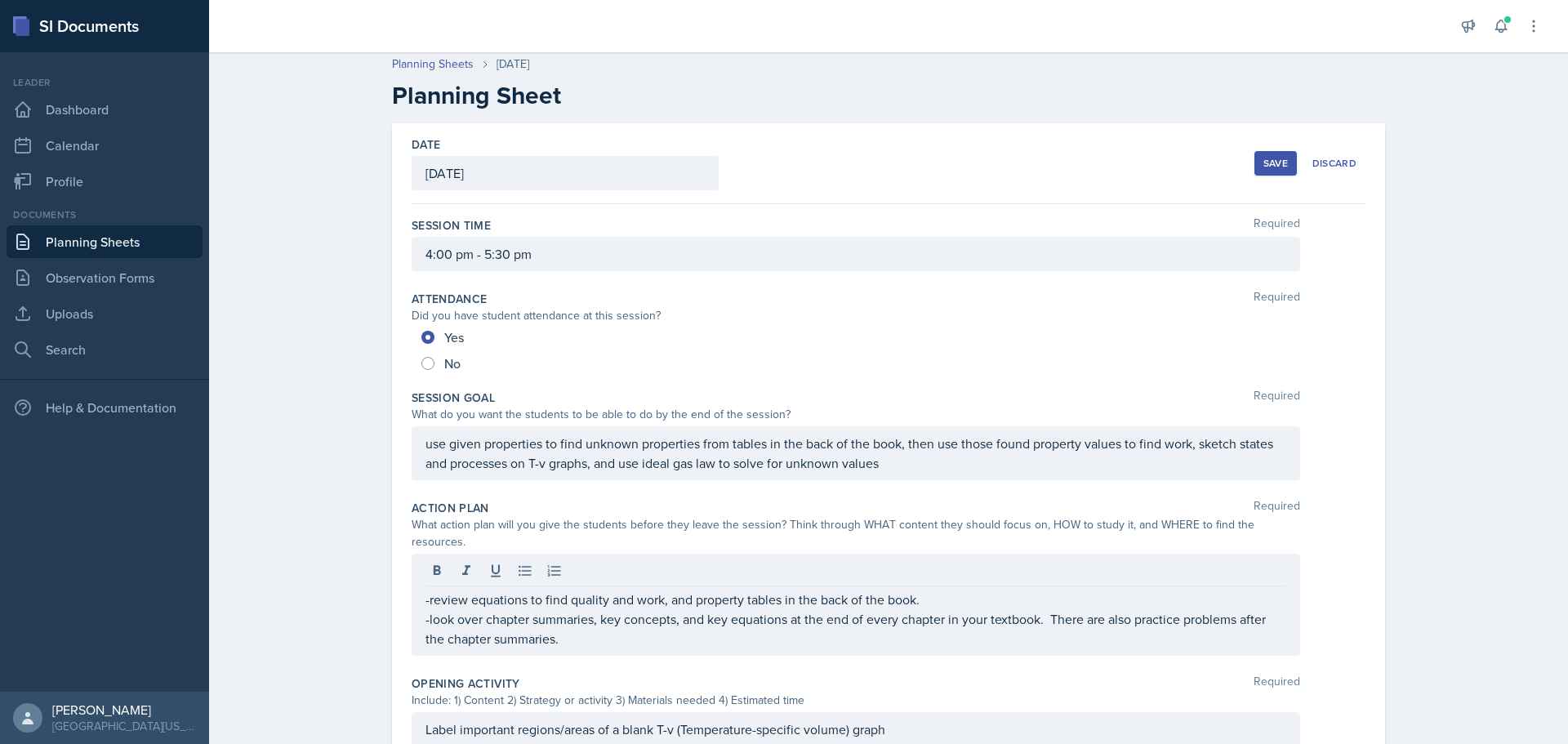
scroll to position [0, 0]
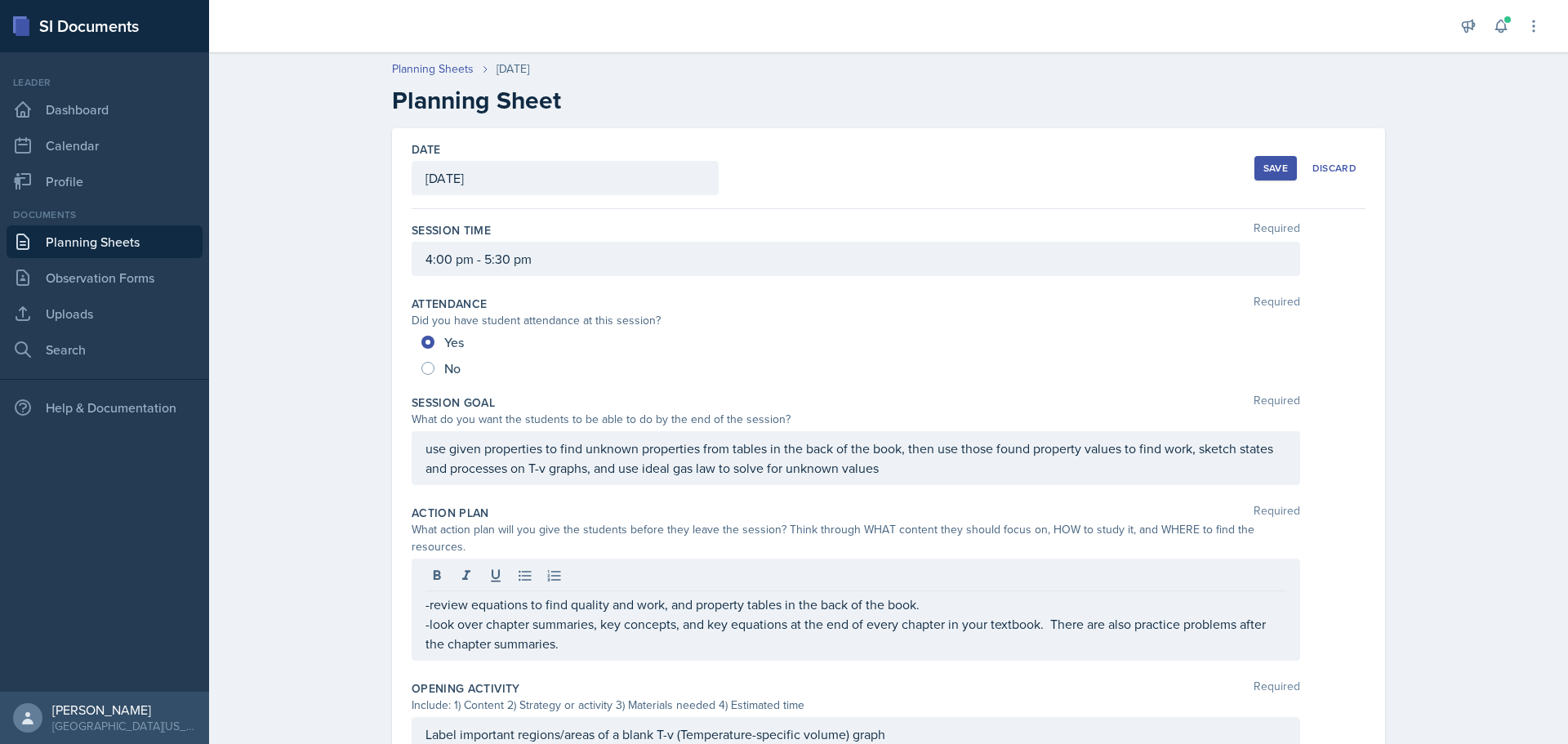
click at [1274, 178] on button "Save" at bounding box center [1276, 168] width 43 height 25
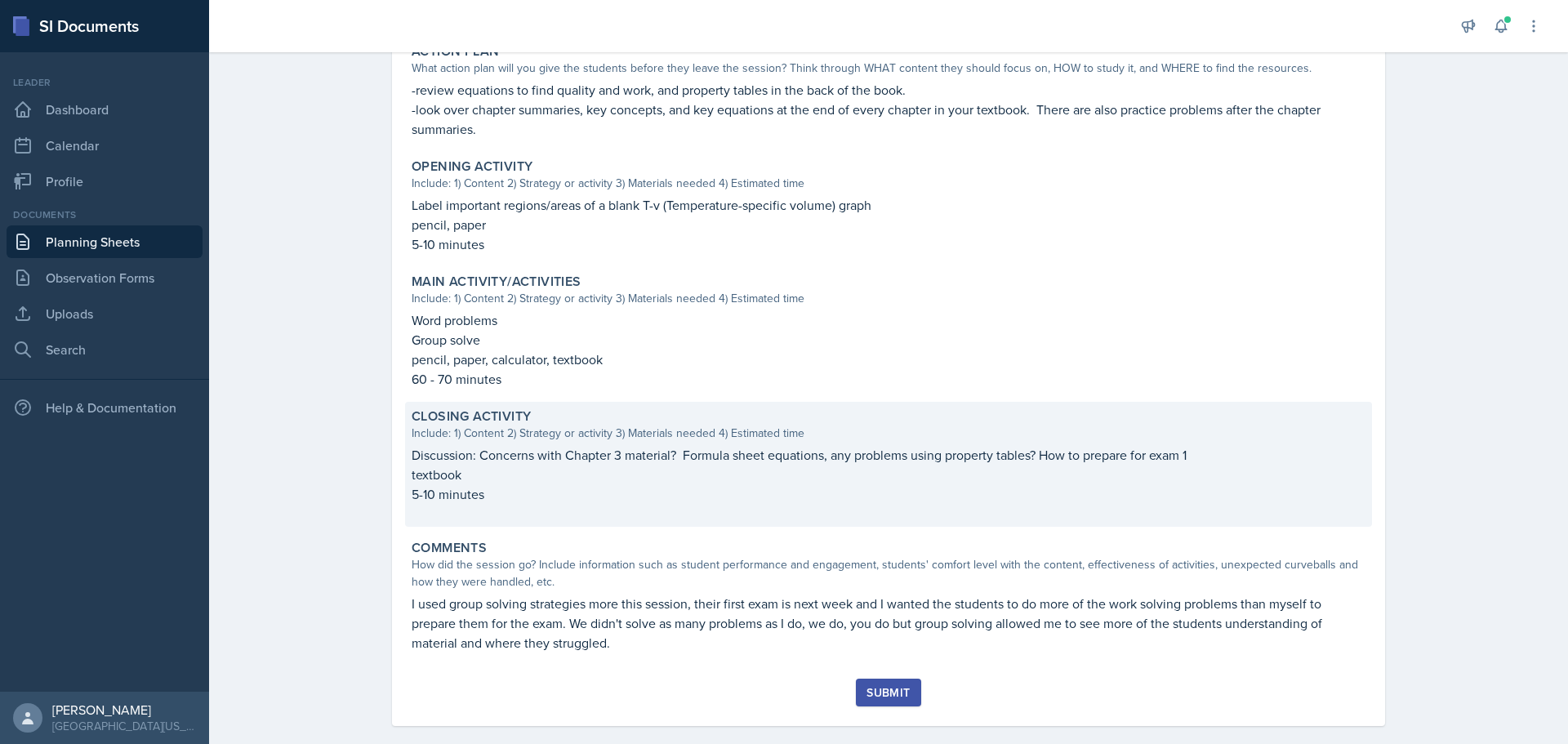
scroll to position [457, 0]
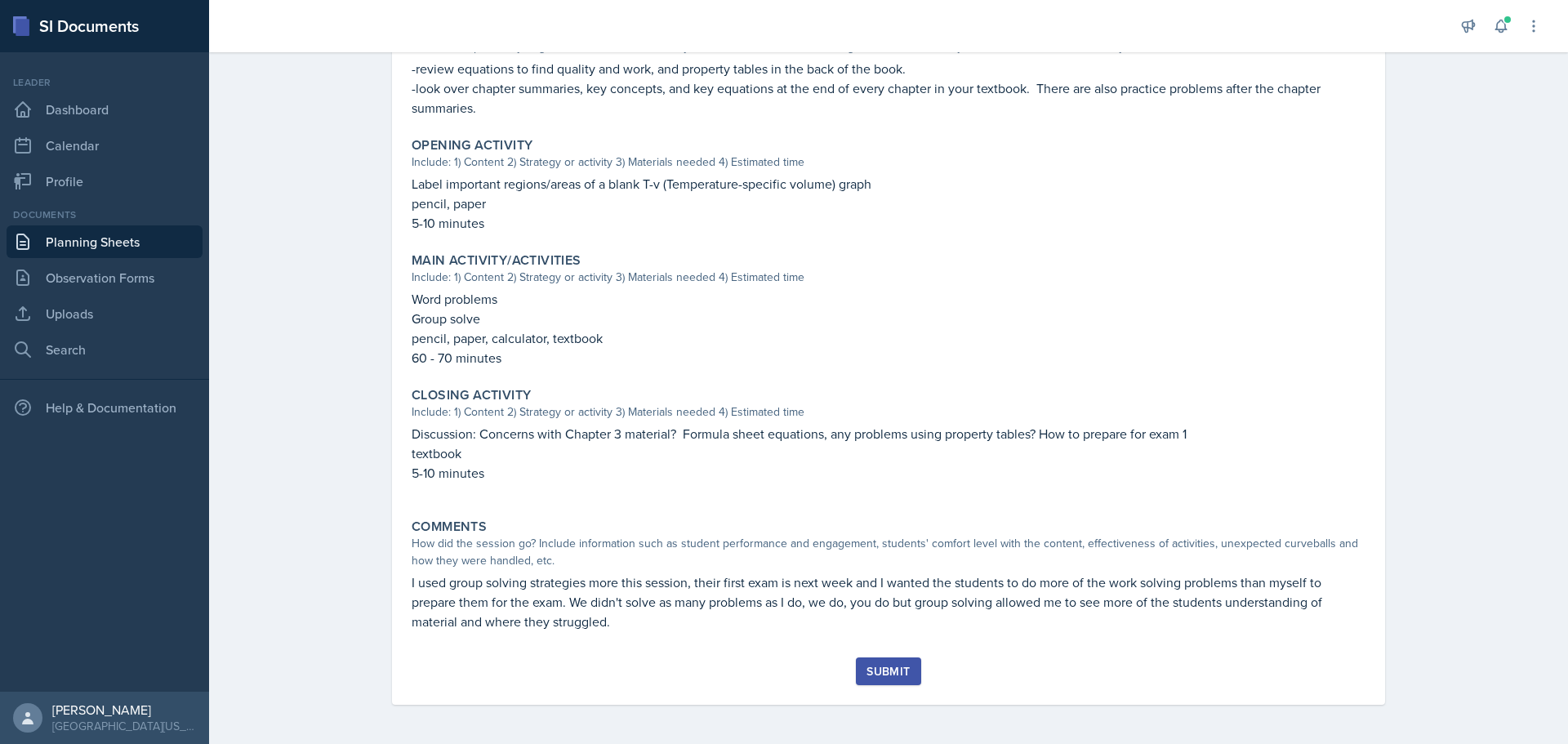
click at [872, 669] on div "Submit" at bounding box center [888, 671] width 44 height 13
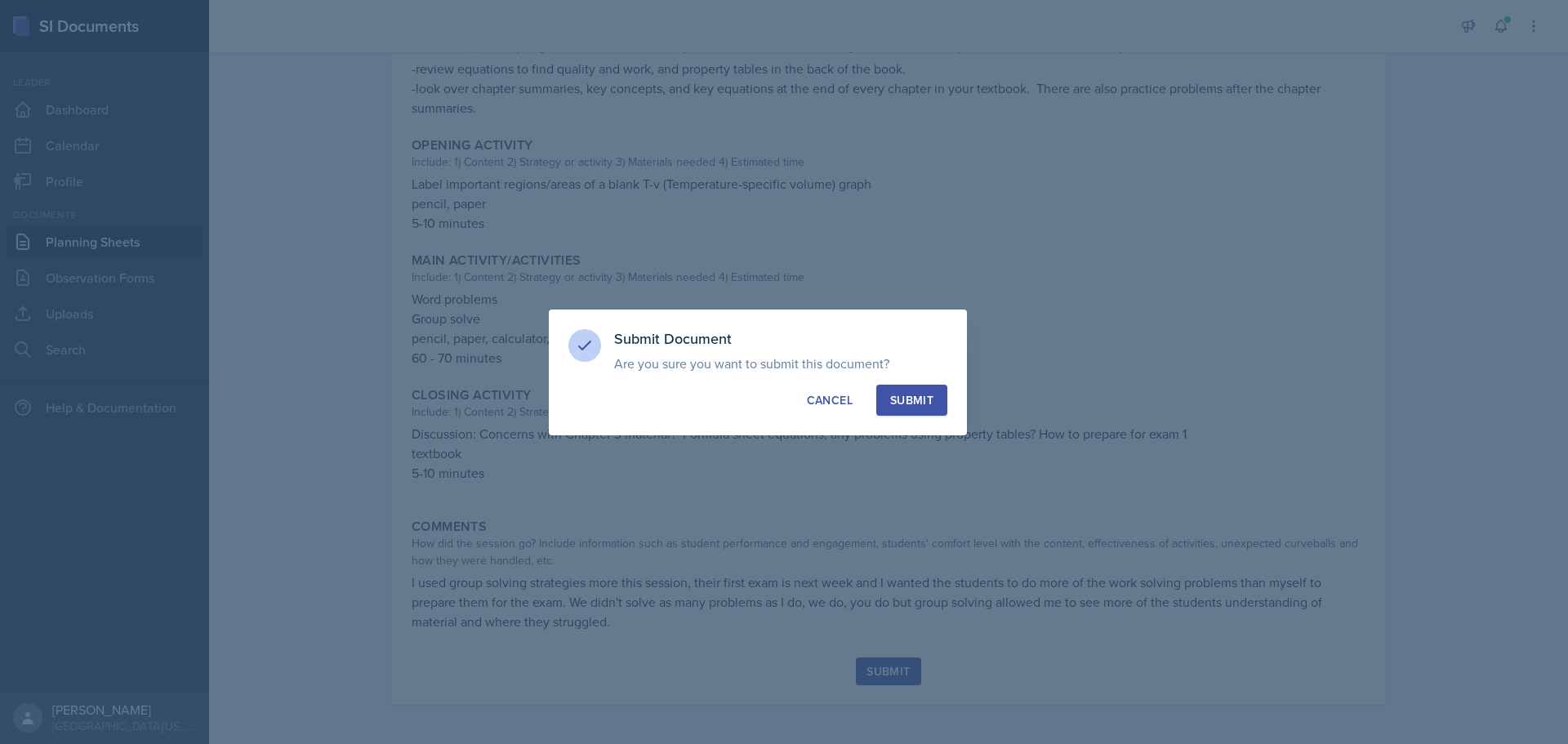
click at [928, 405] on div "Submit" at bounding box center [912, 400] width 44 height 16
radio input "true"
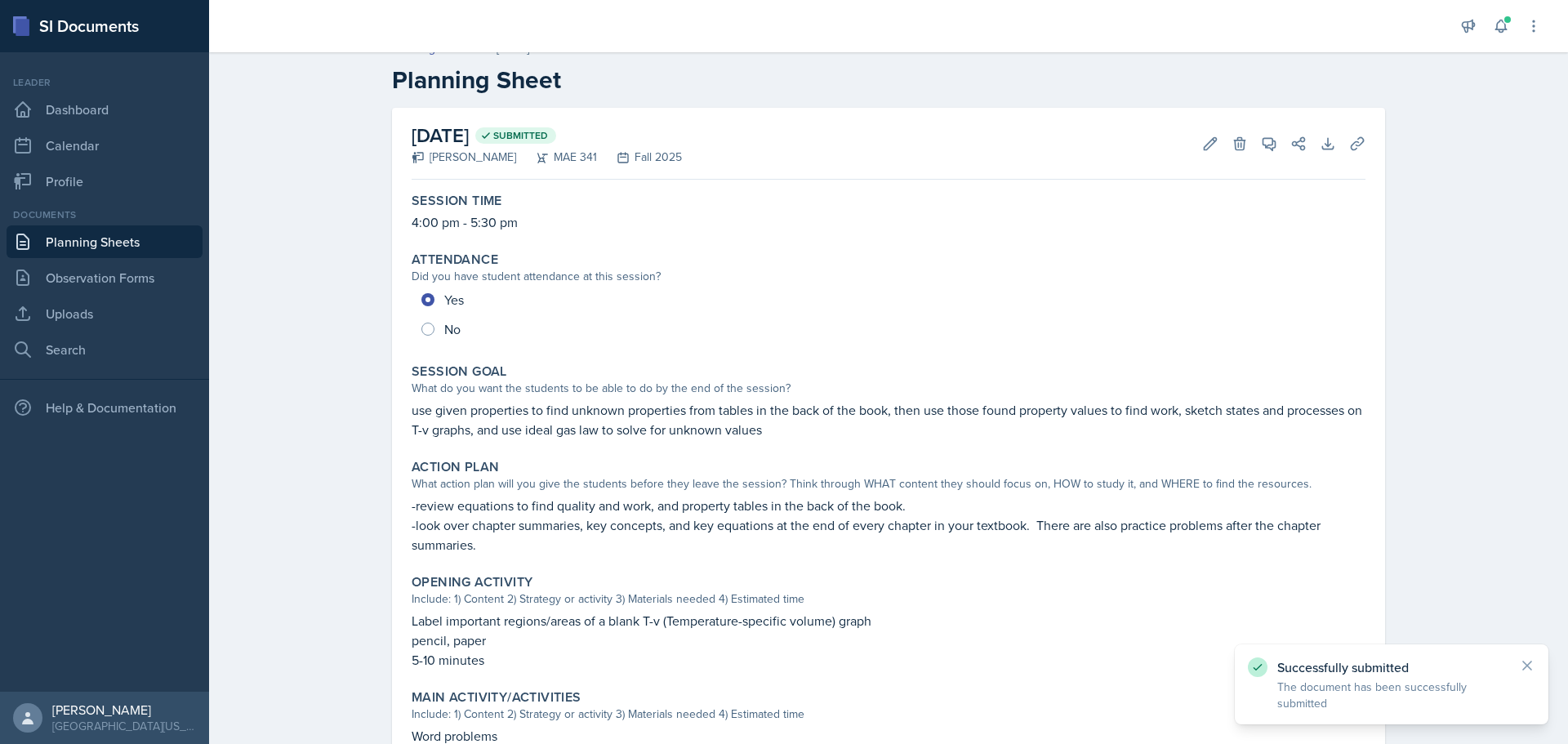
scroll to position [0, 0]
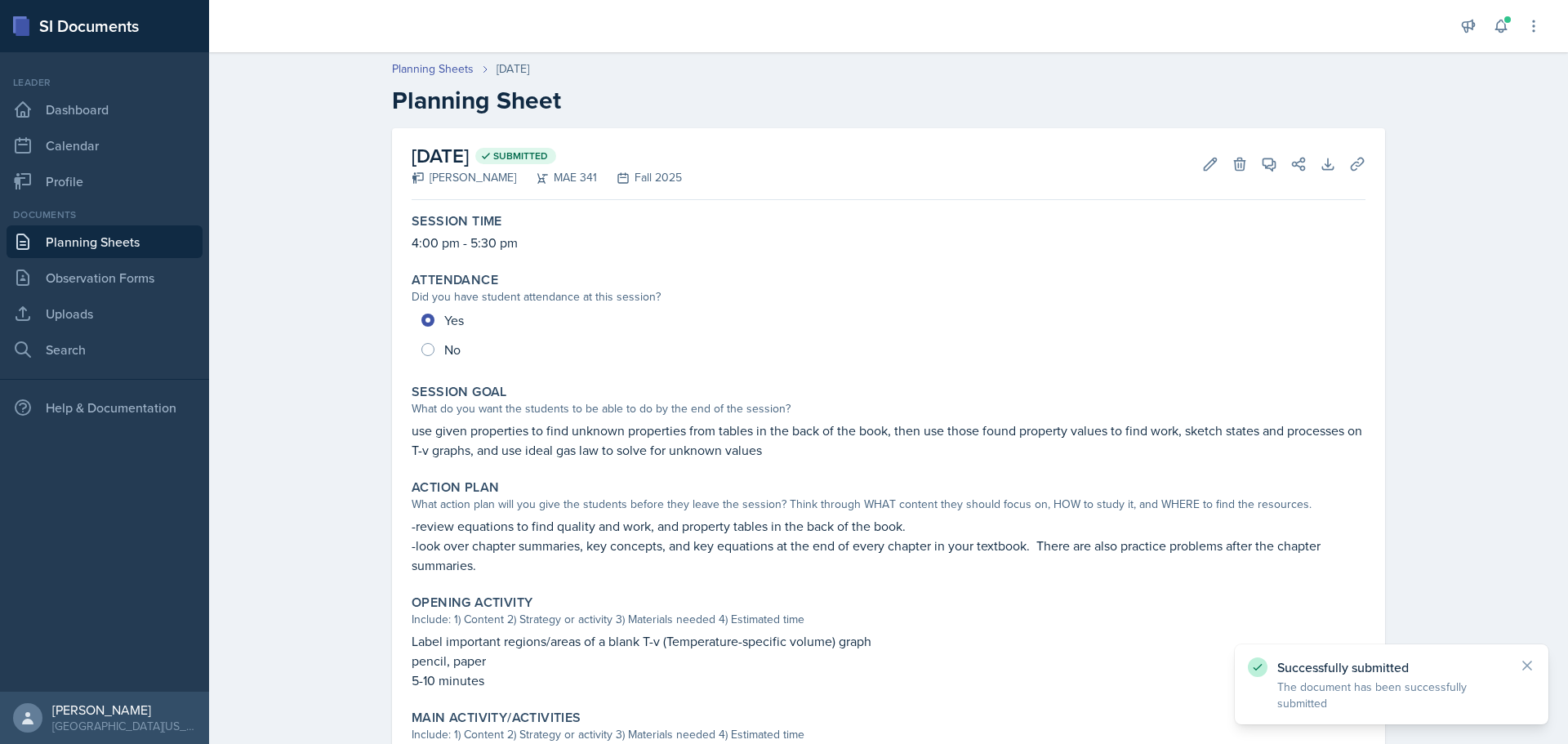
click at [66, 238] on link "Planning Sheets" at bounding box center [105, 242] width 196 height 33
